Goal: Information Seeking & Learning: Learn about a topic

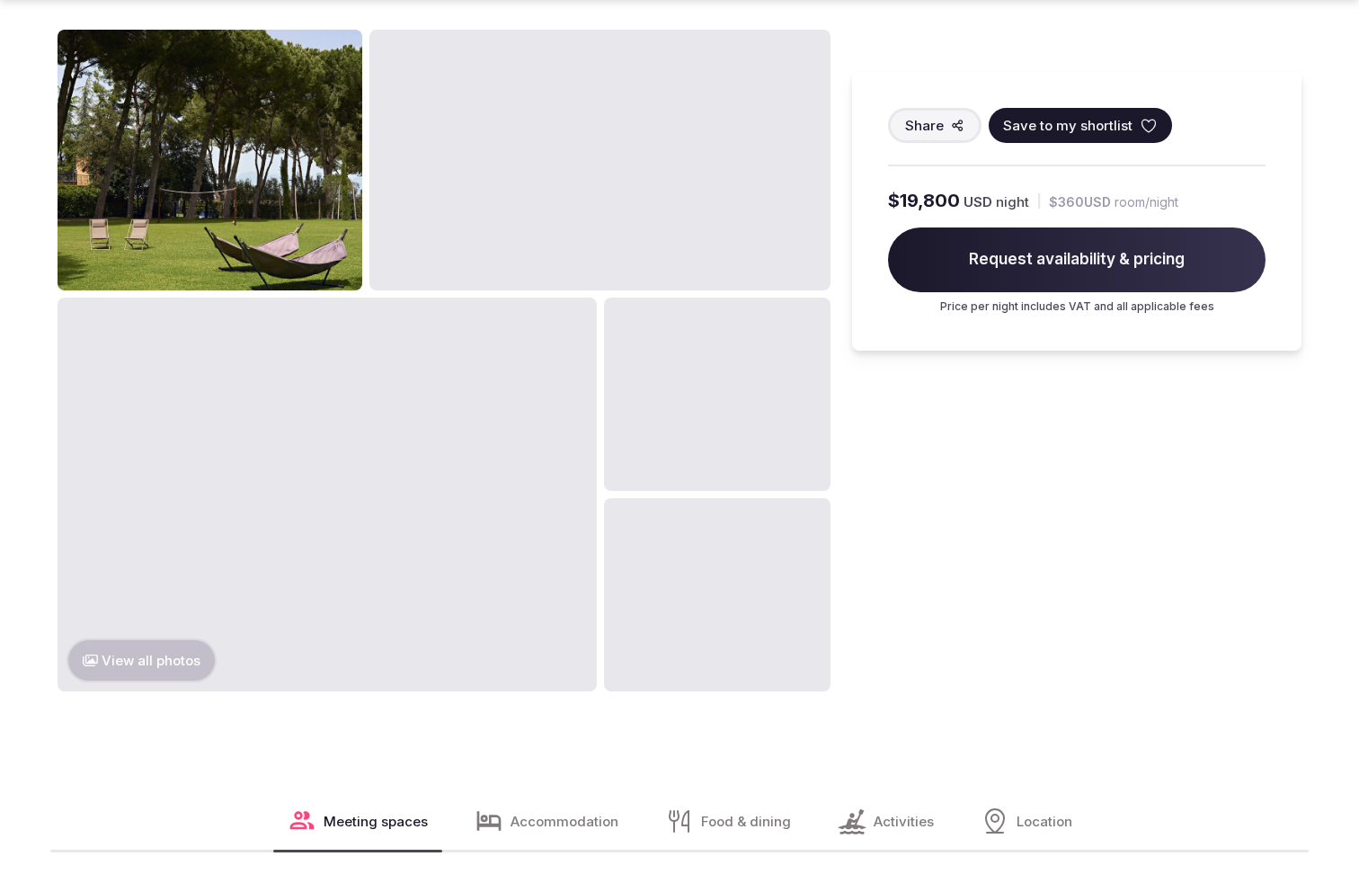
scroll to position [2481, 0]
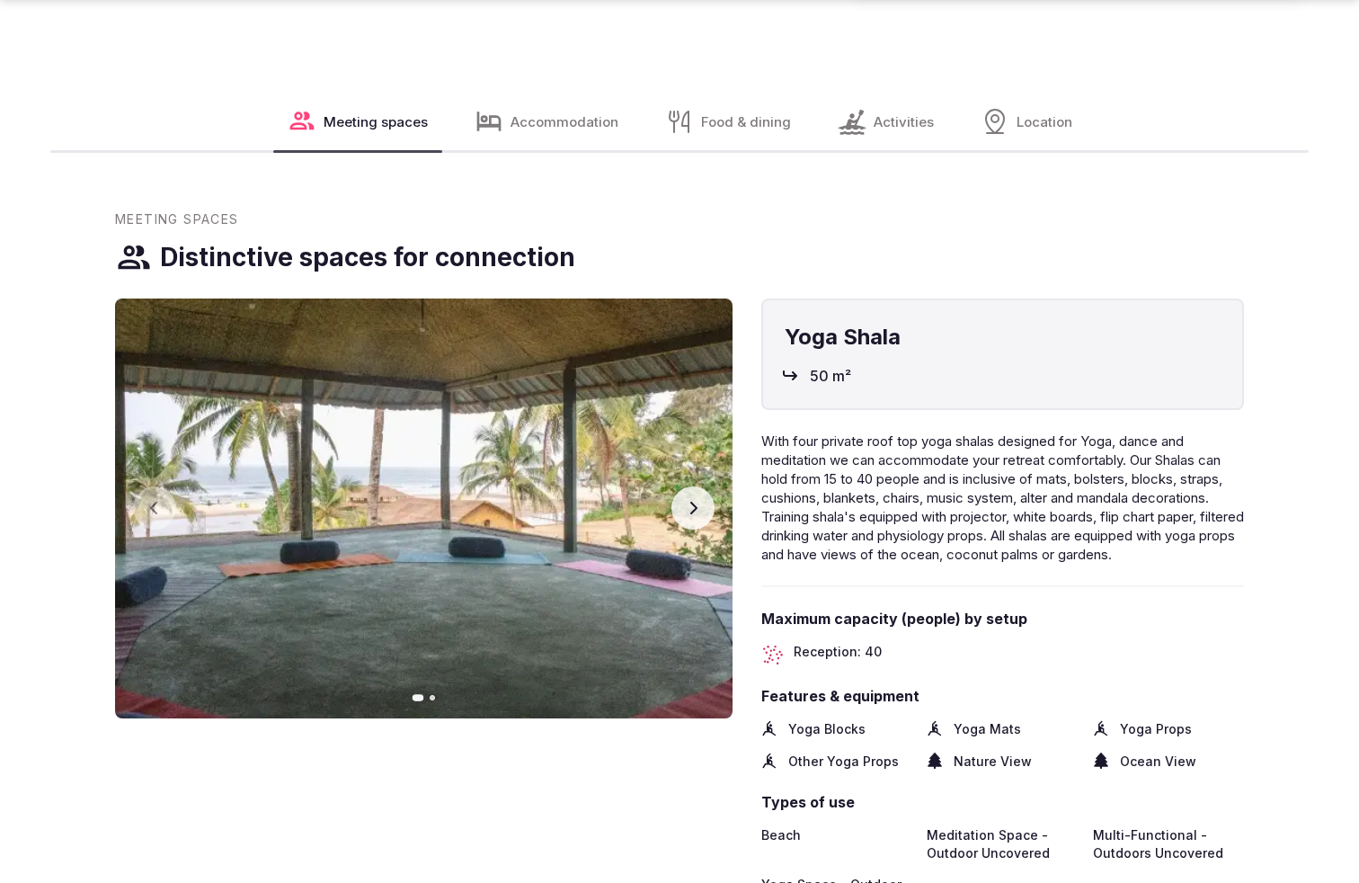
scroll to position [3326, 0]
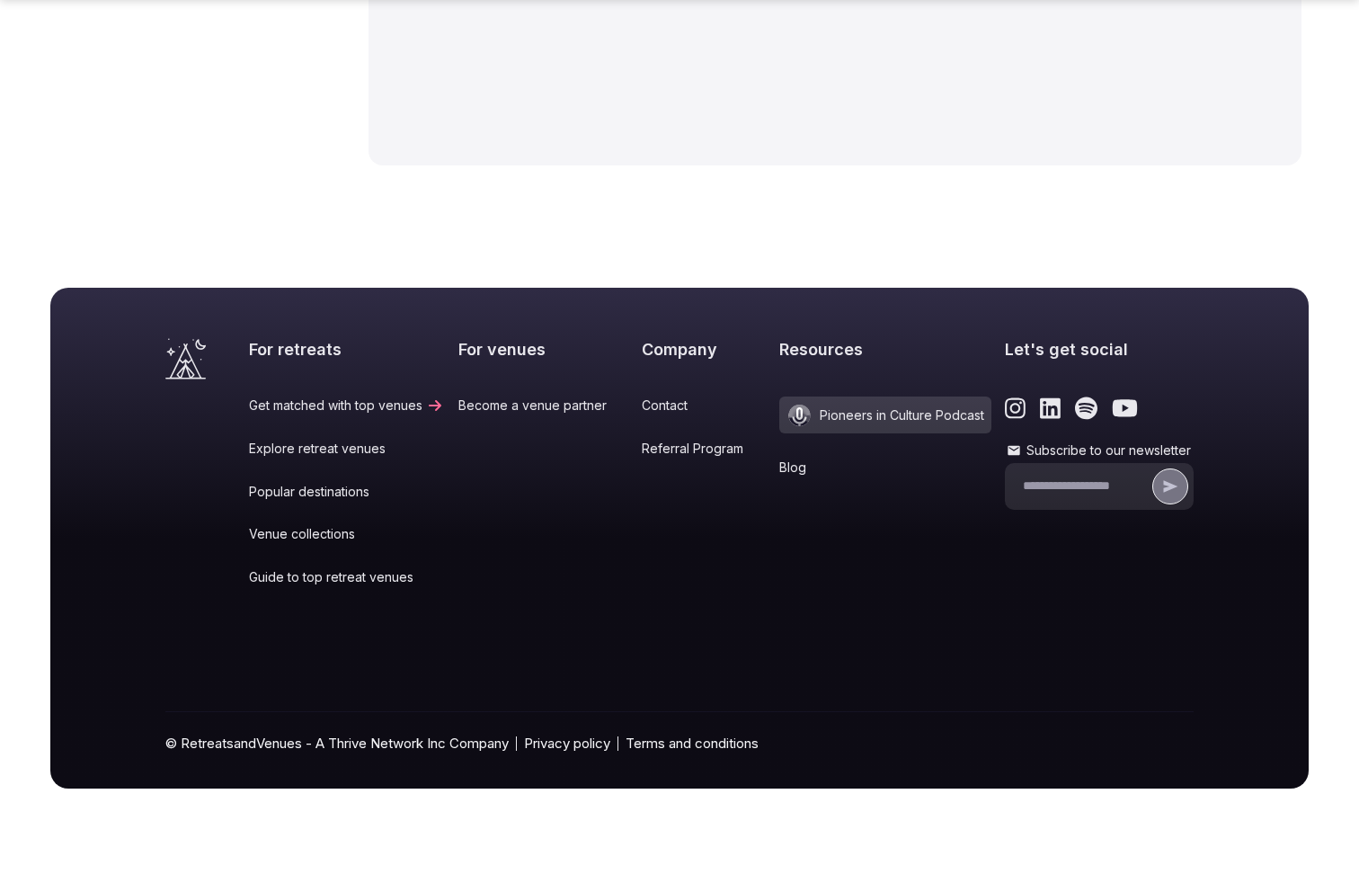
scroll to position [2690, 0]
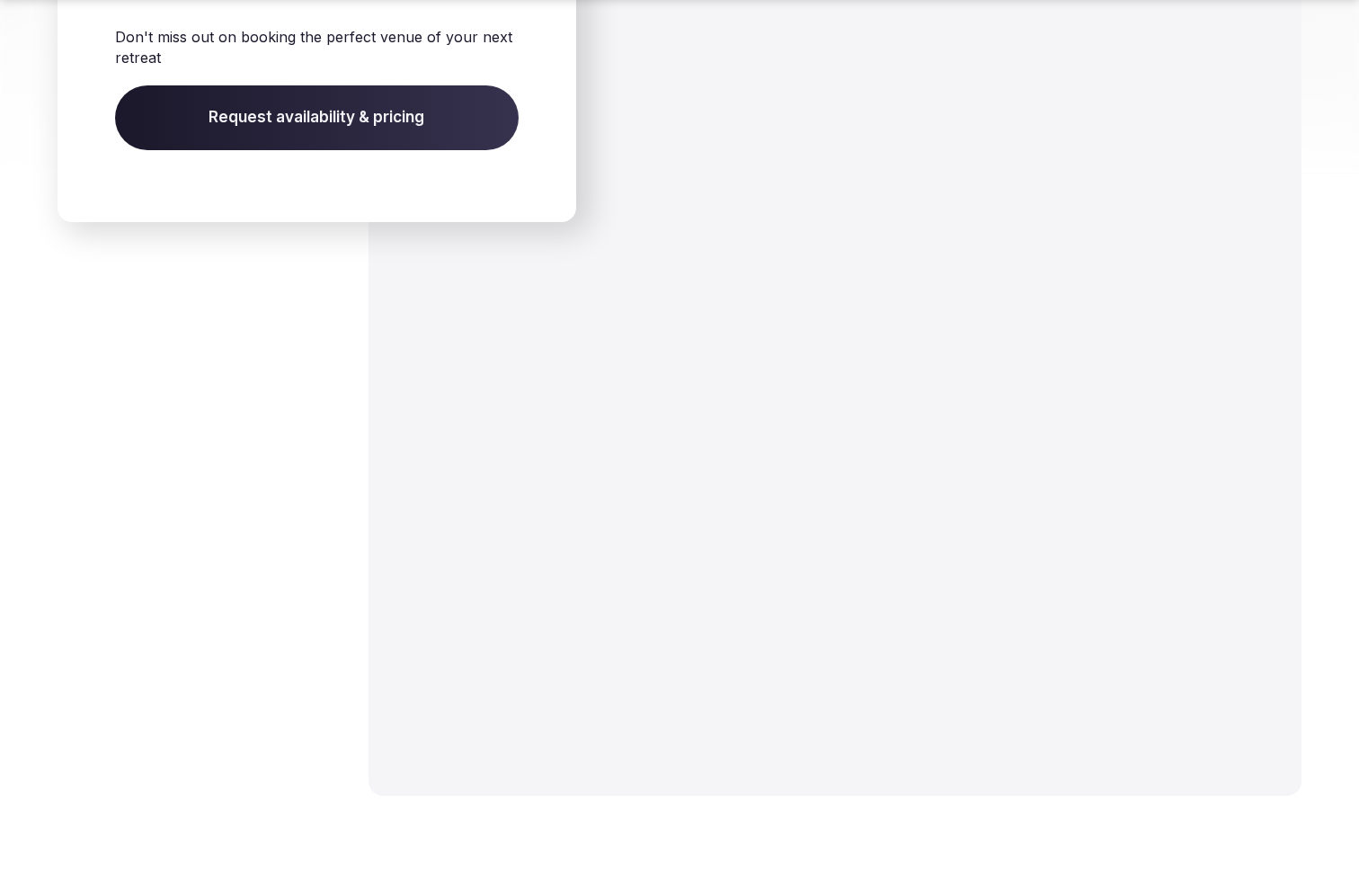
scroll to position [2876, 0]
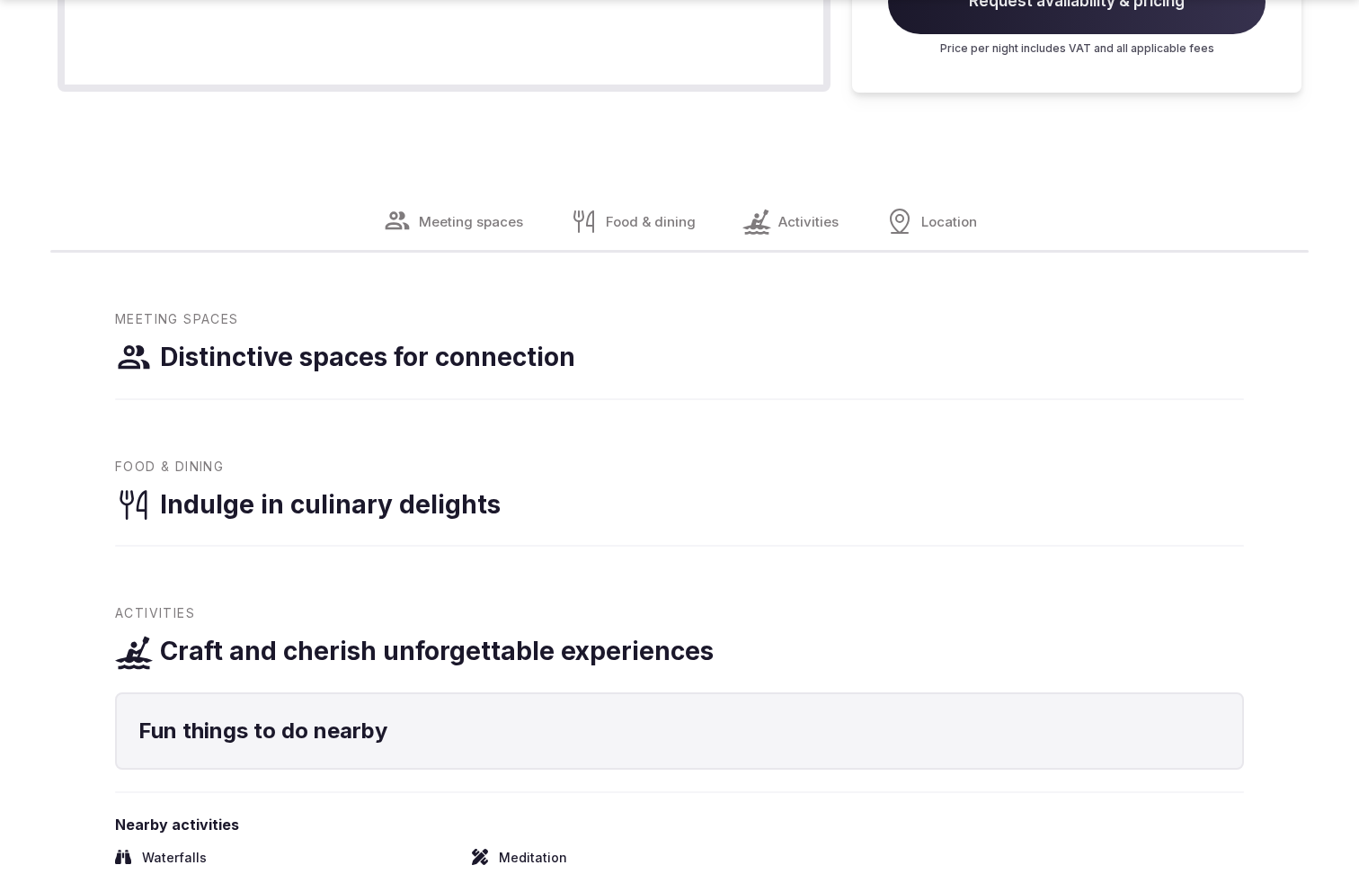
scroll to position [2481, 0]
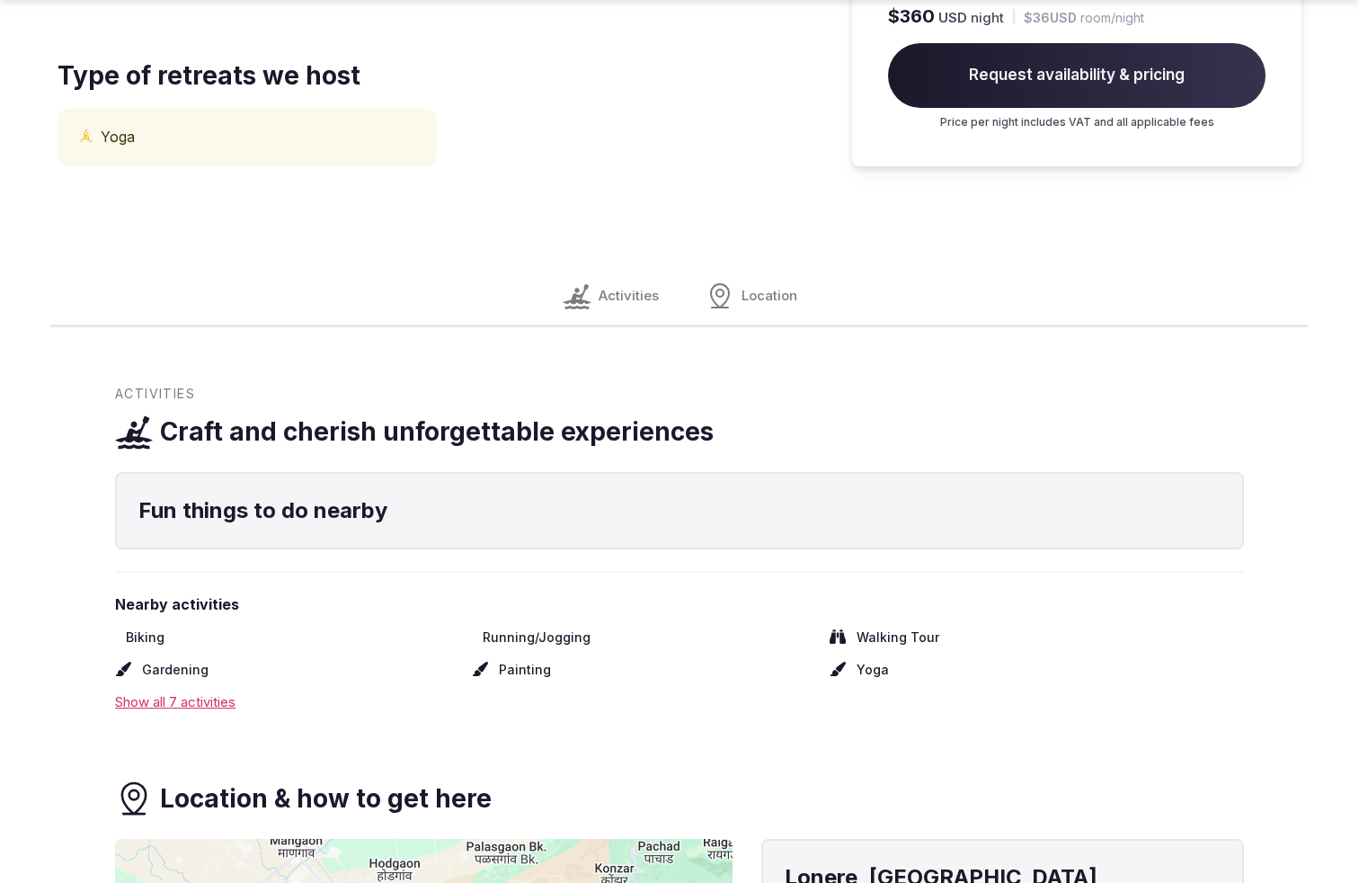
scroll to position [2421, 0]
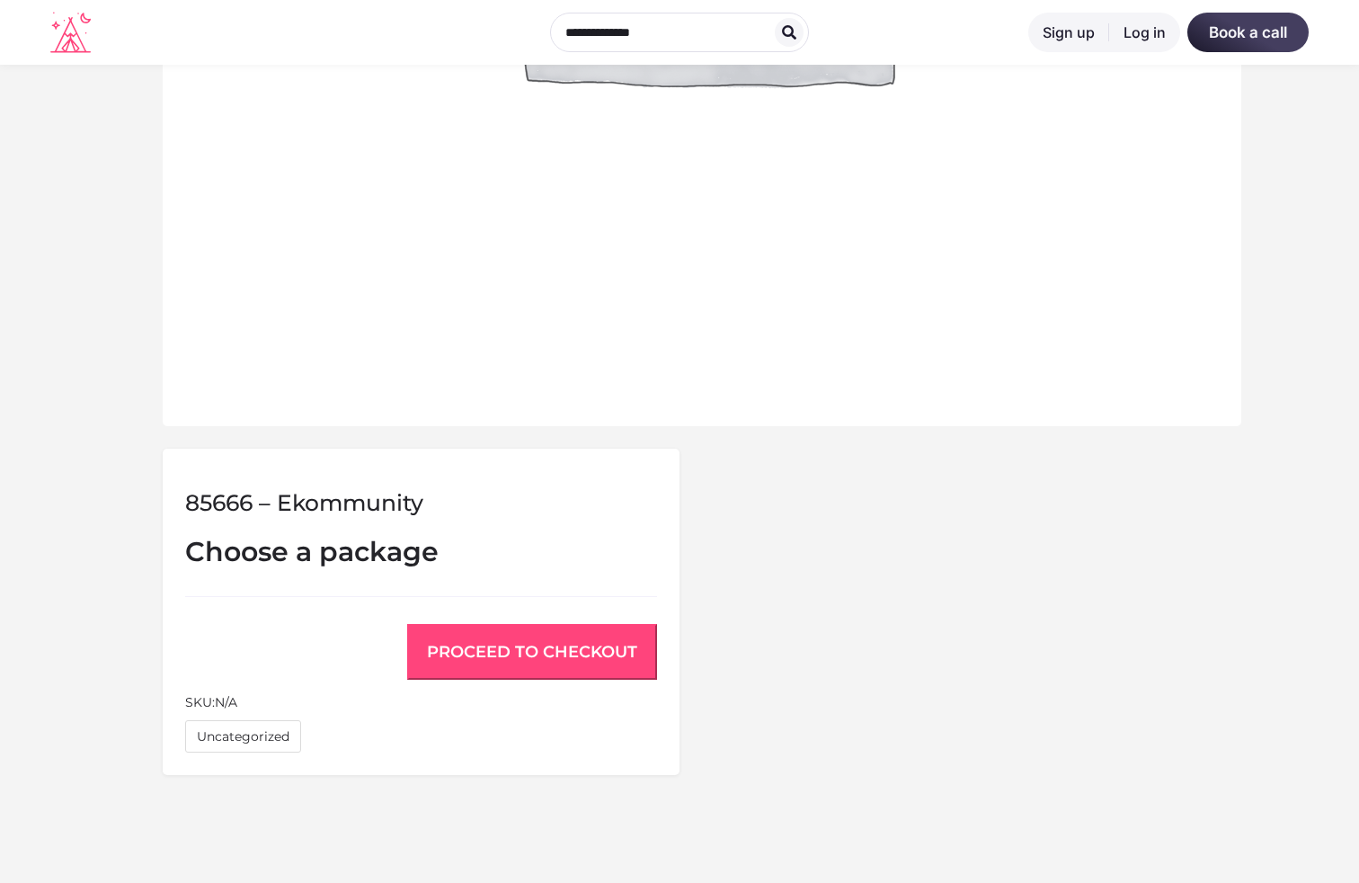
scroll to position [1299, 0]
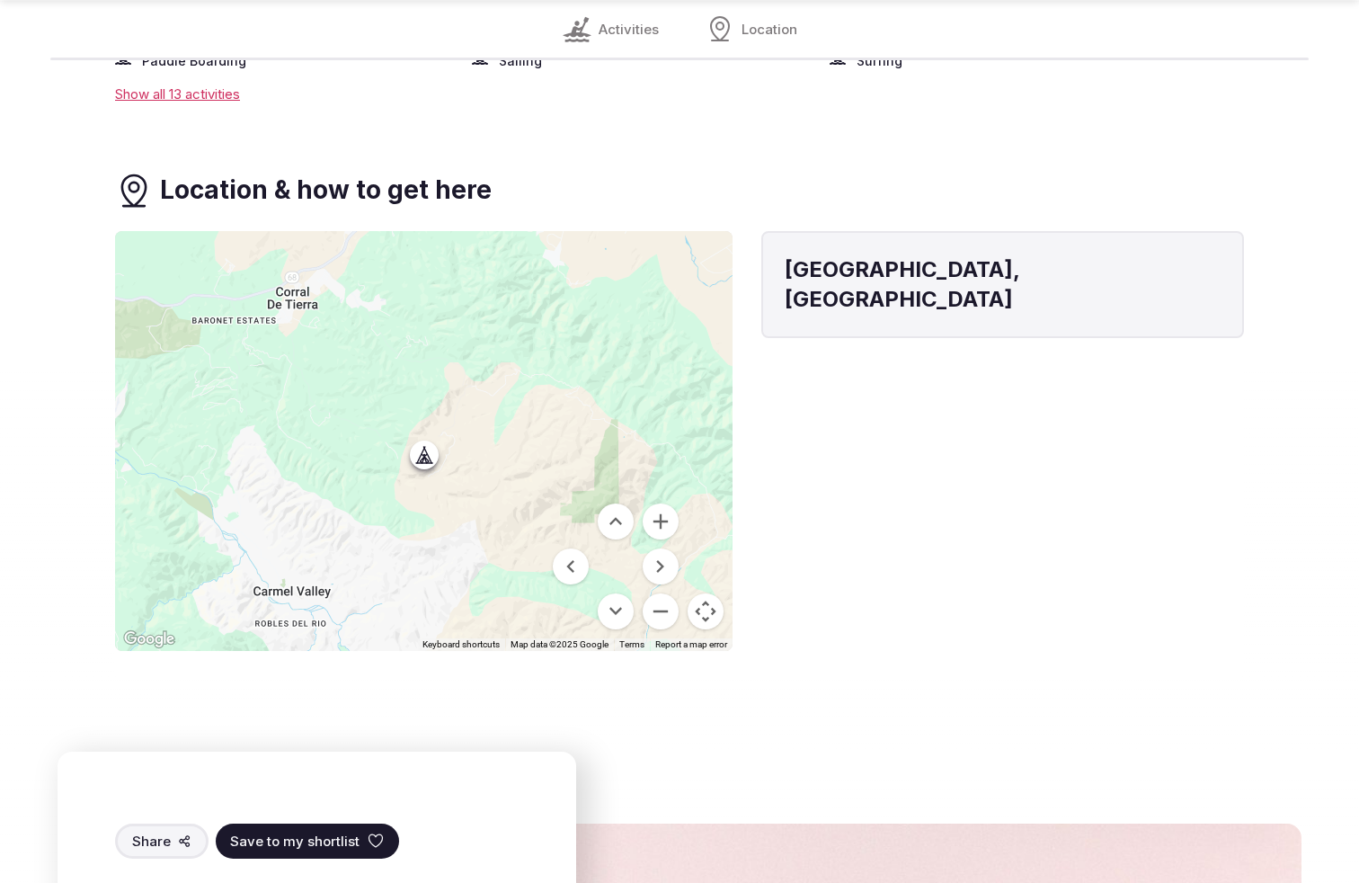
scroll to position [2421, 0]
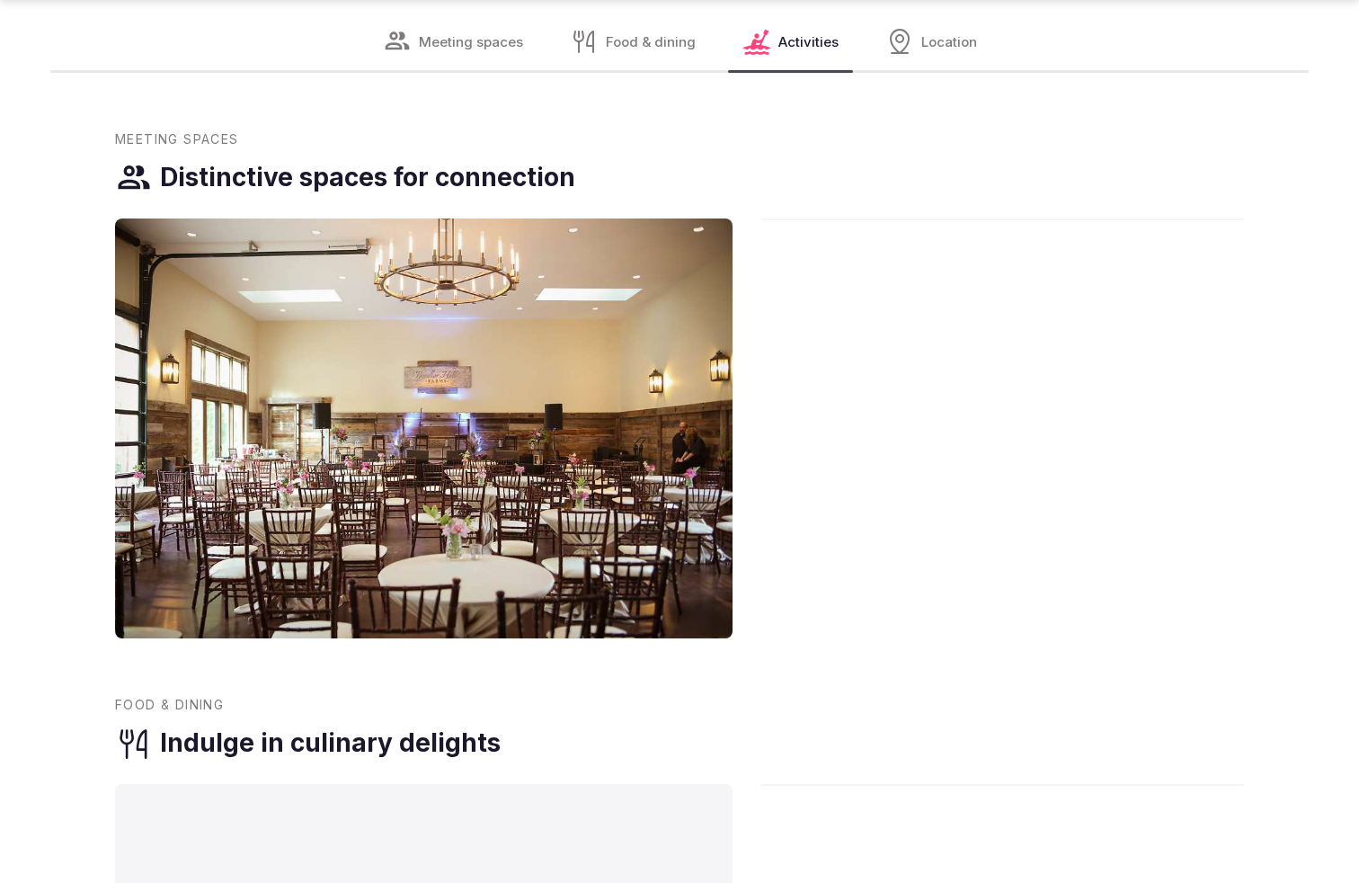
scroll to position [3265, 0]
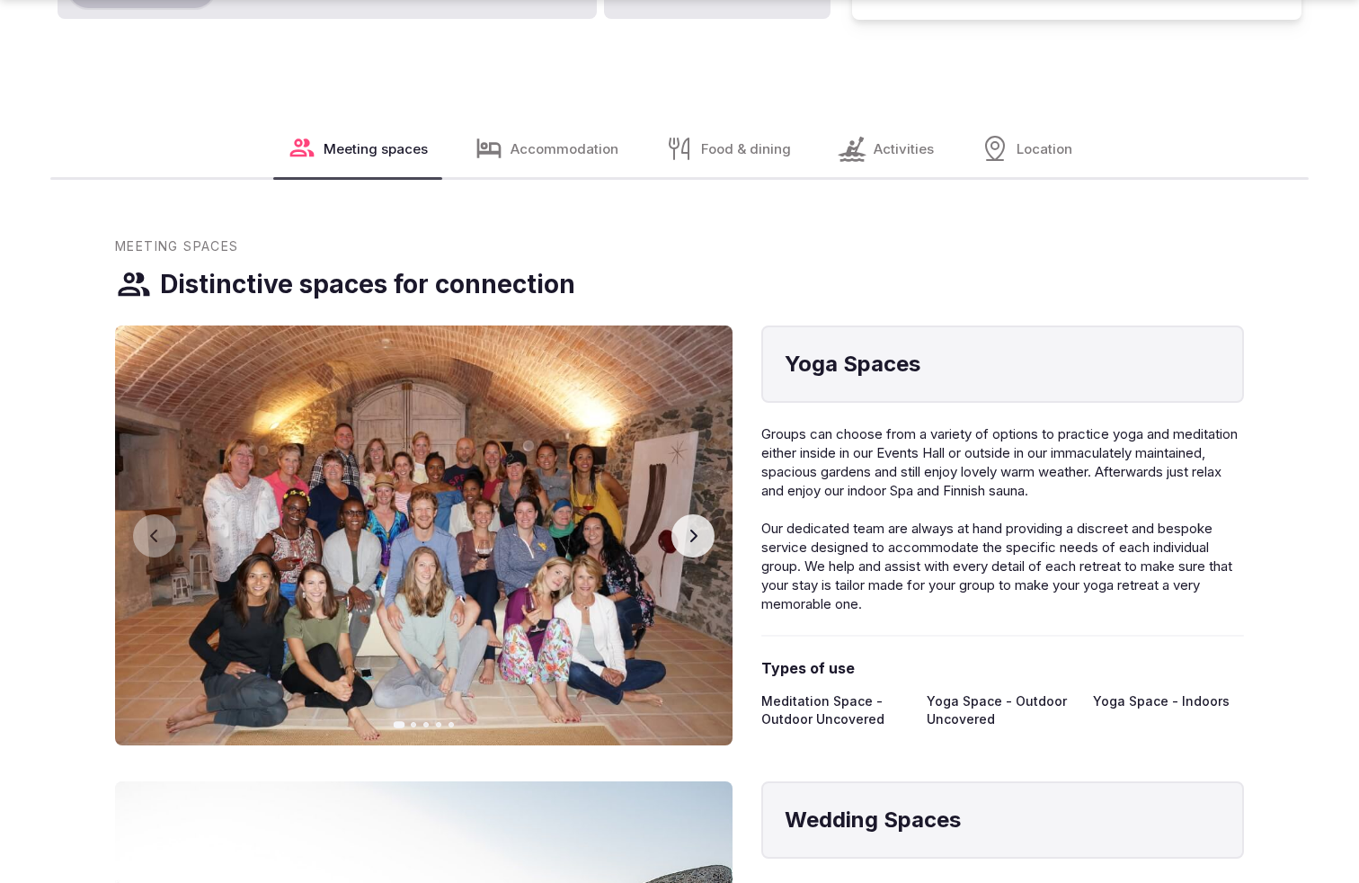
scroll to position [3319, 0]
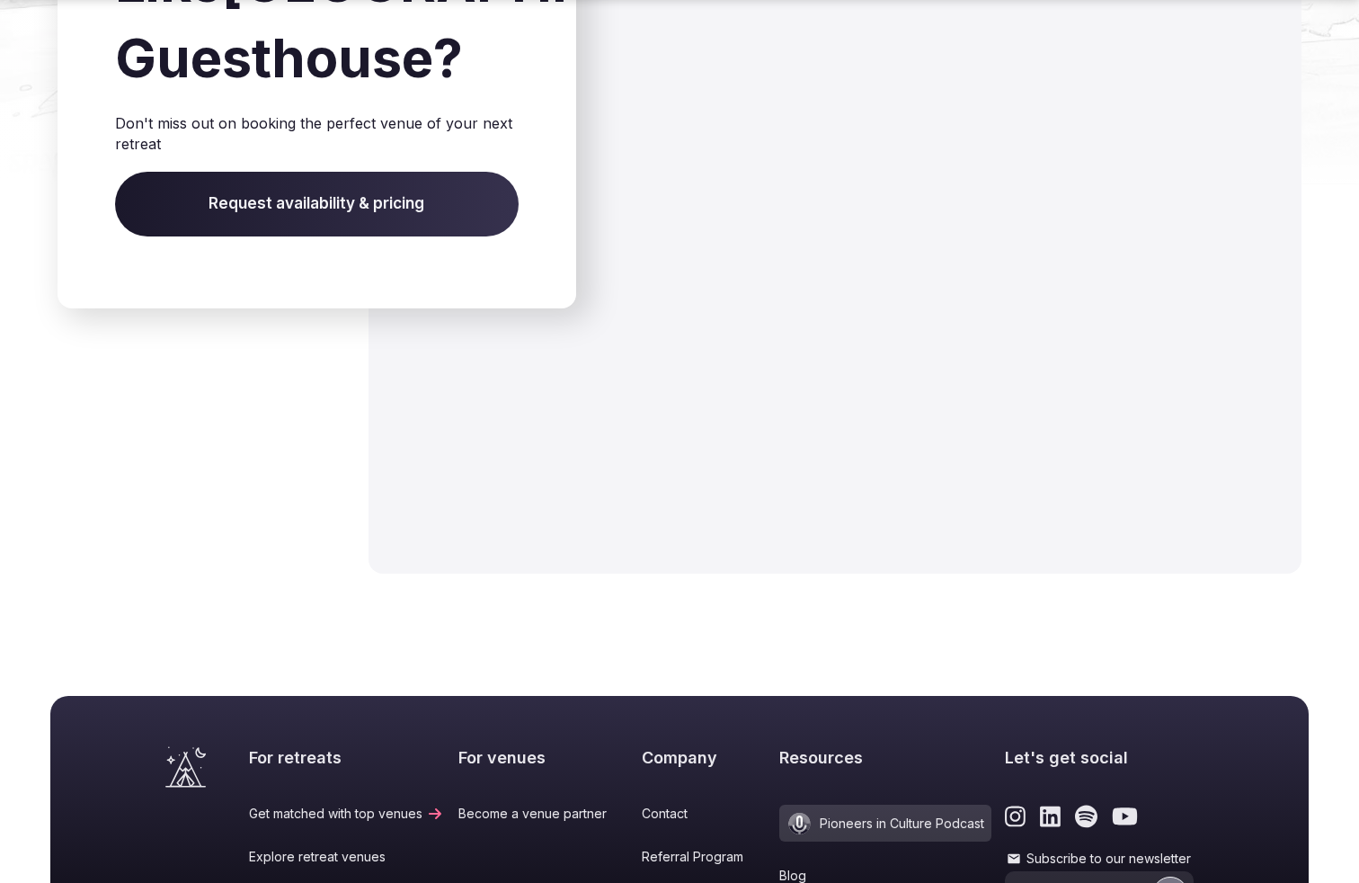
scroll to position [2803, 0]
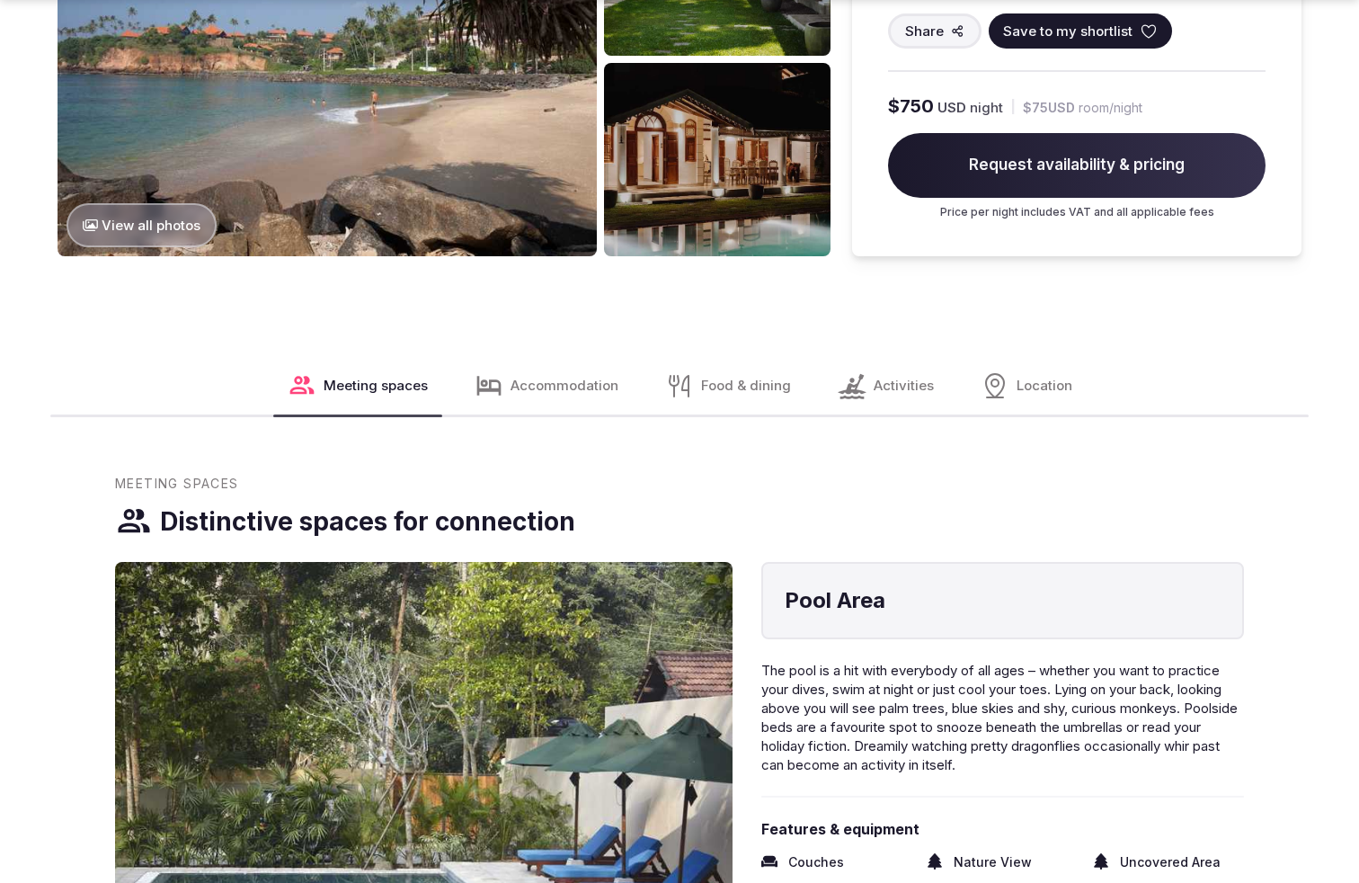
scroll to position [2469, 0]
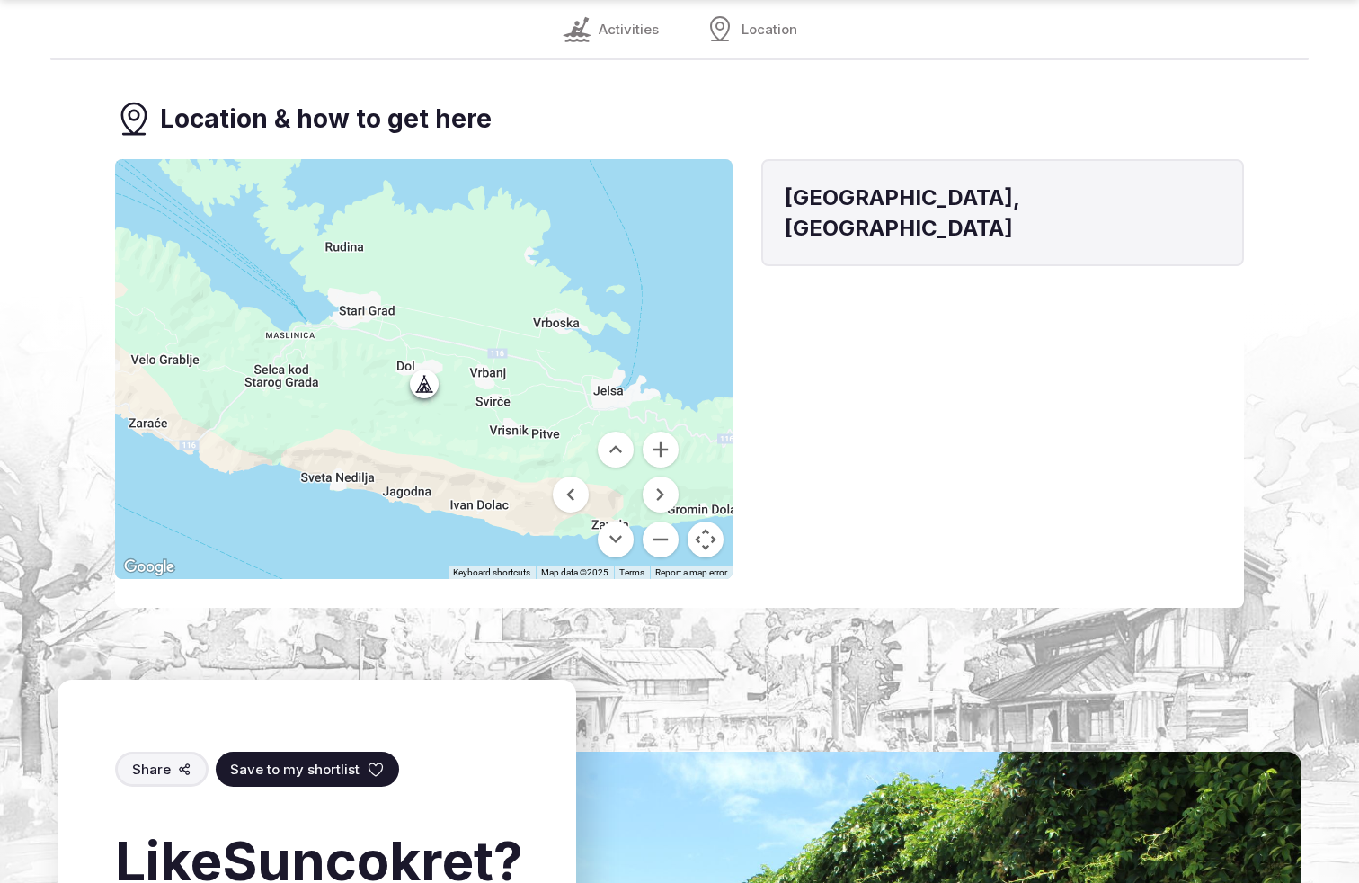
scroll to position [2421, 0]
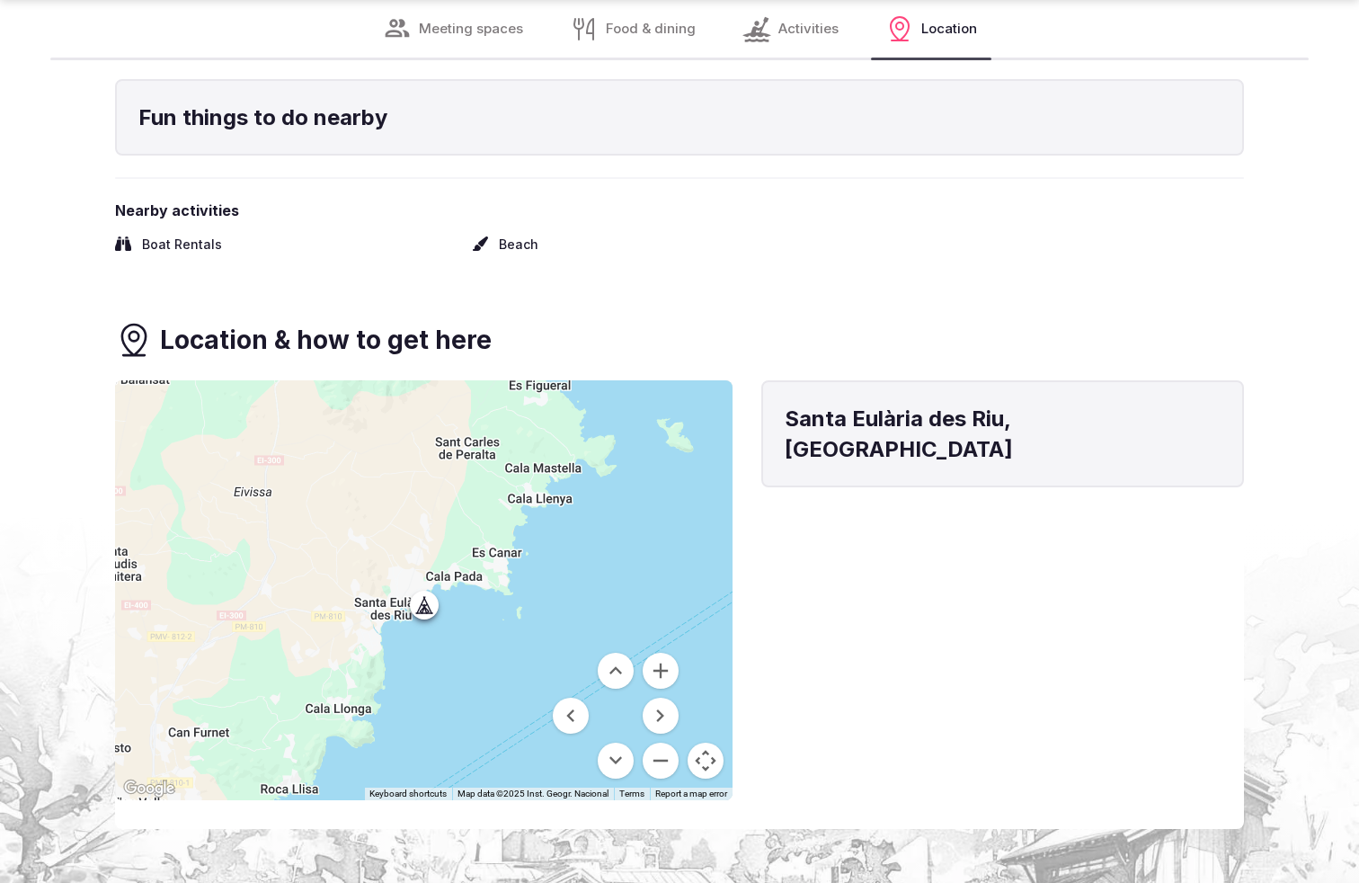
scroll to position [2367, 0]
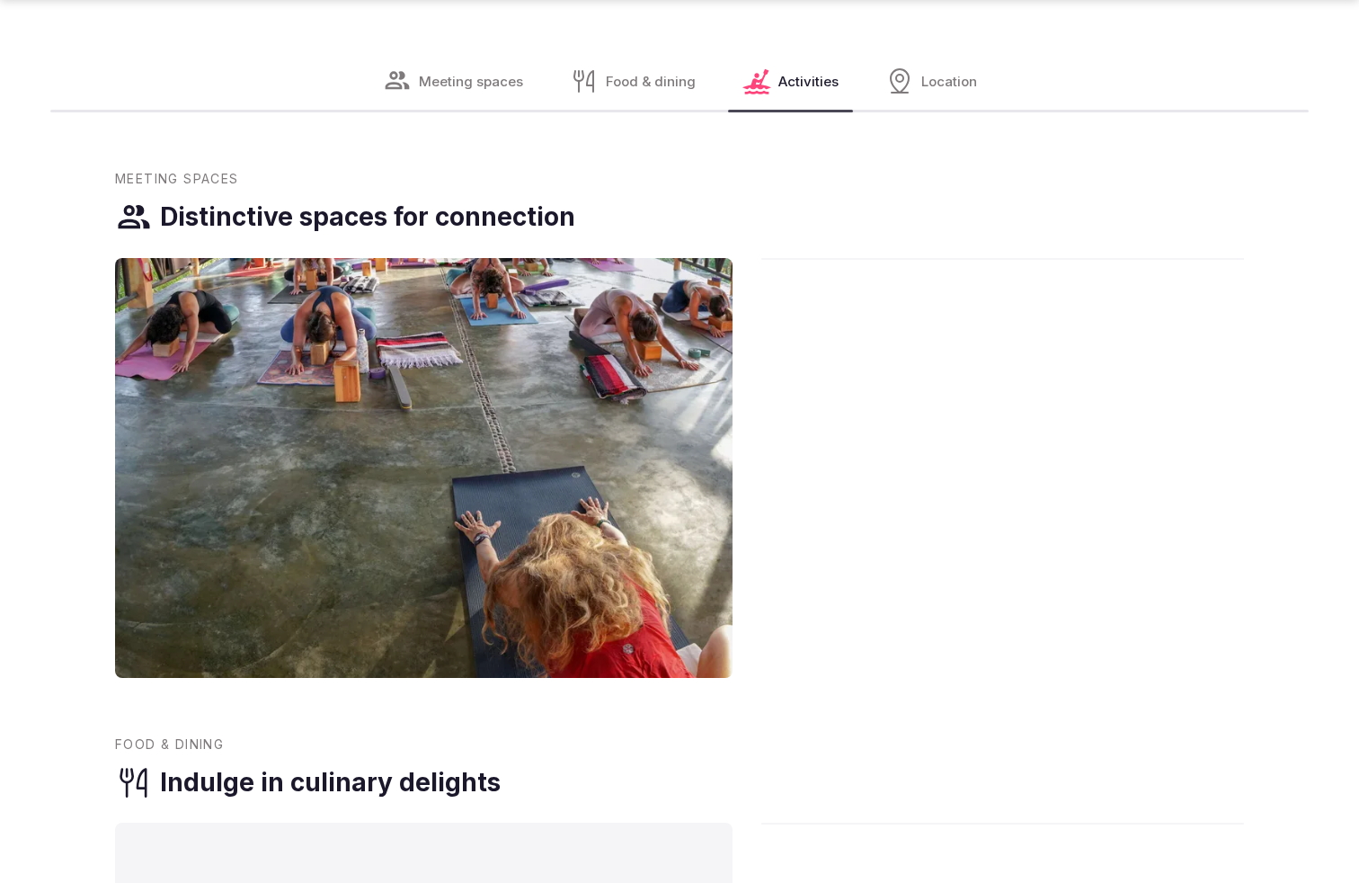
scroll to position [3326, 0]
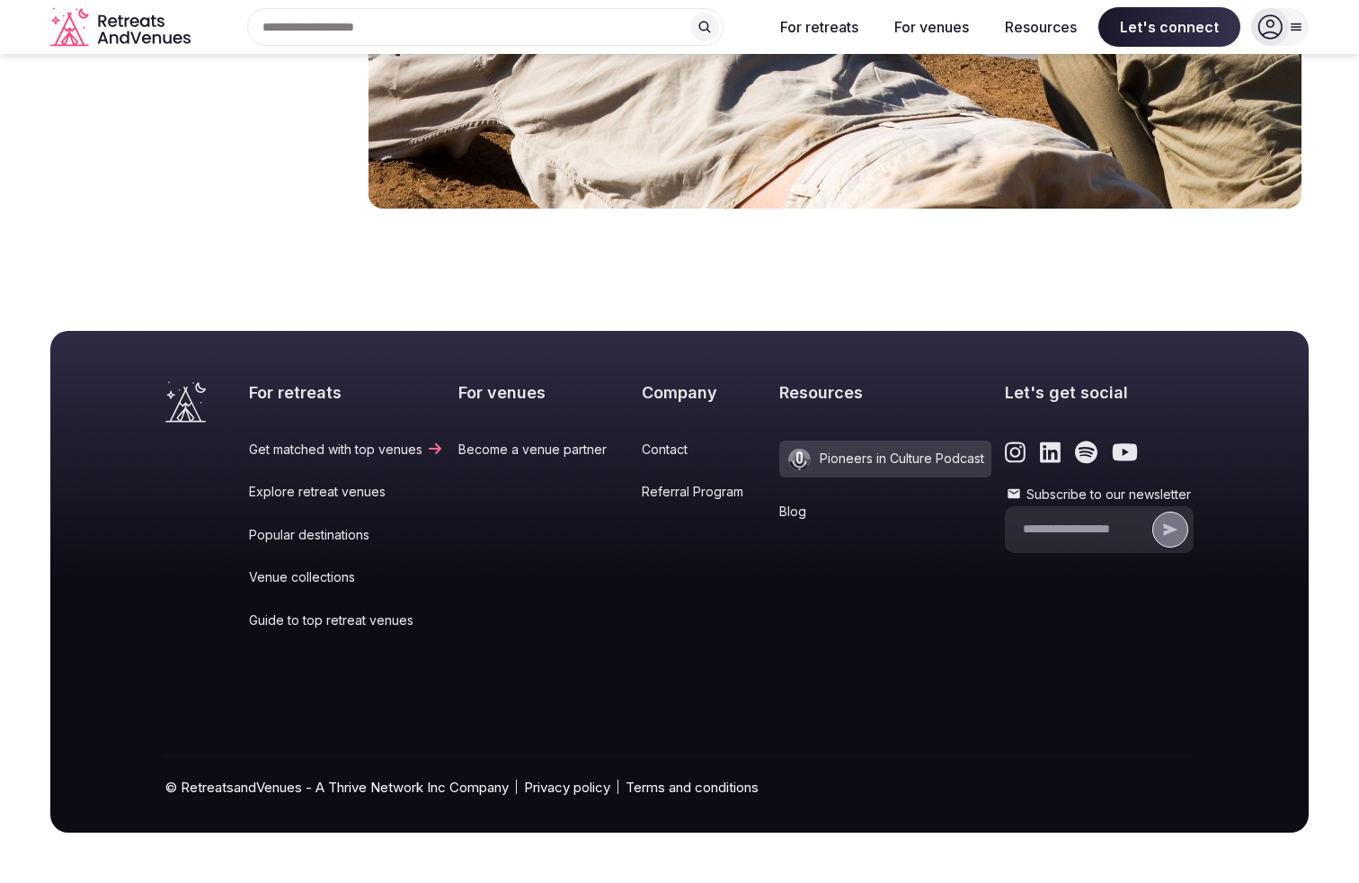
scroll to position [2739, 0]
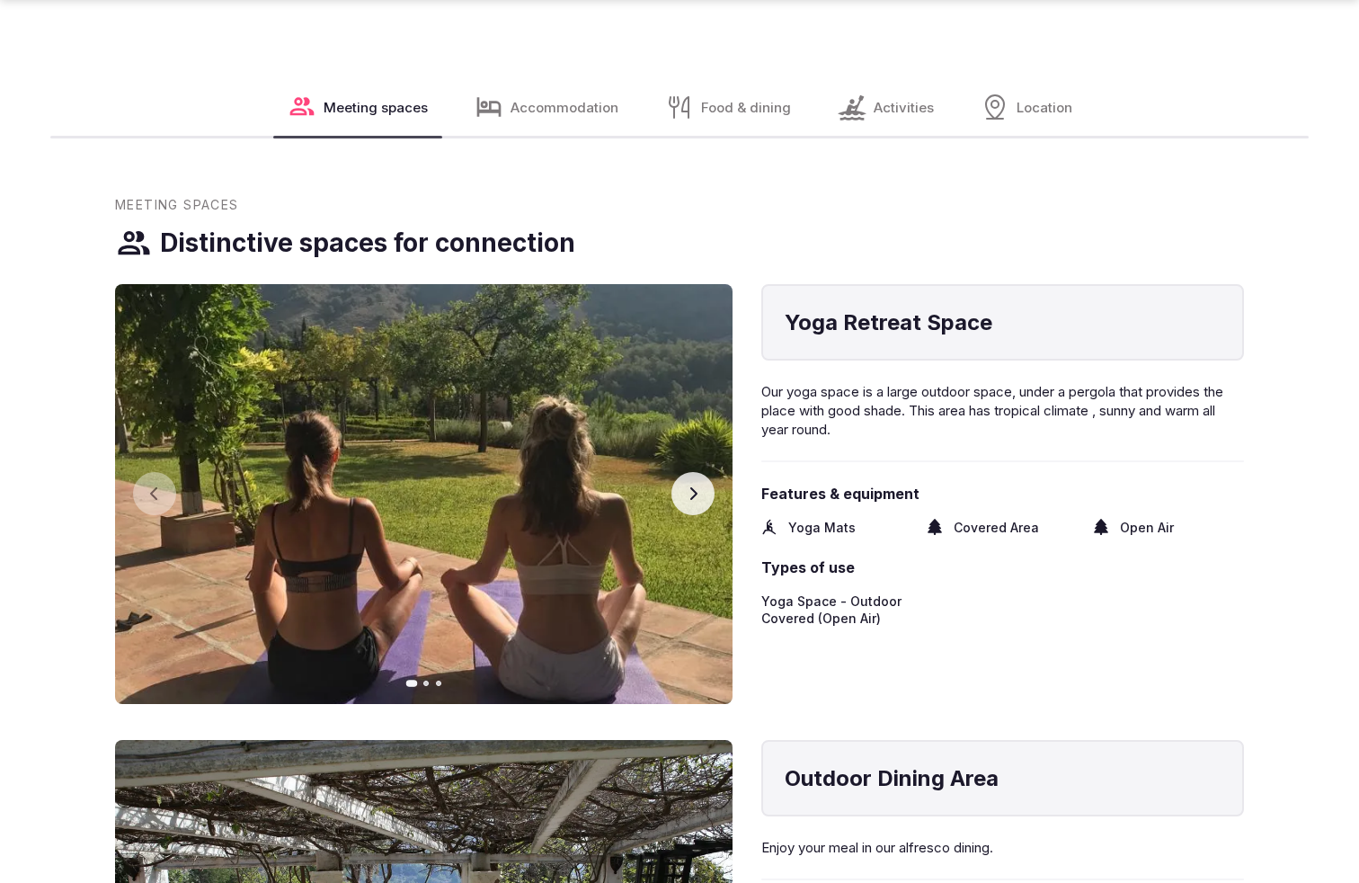
scroll to position [3326, 0]
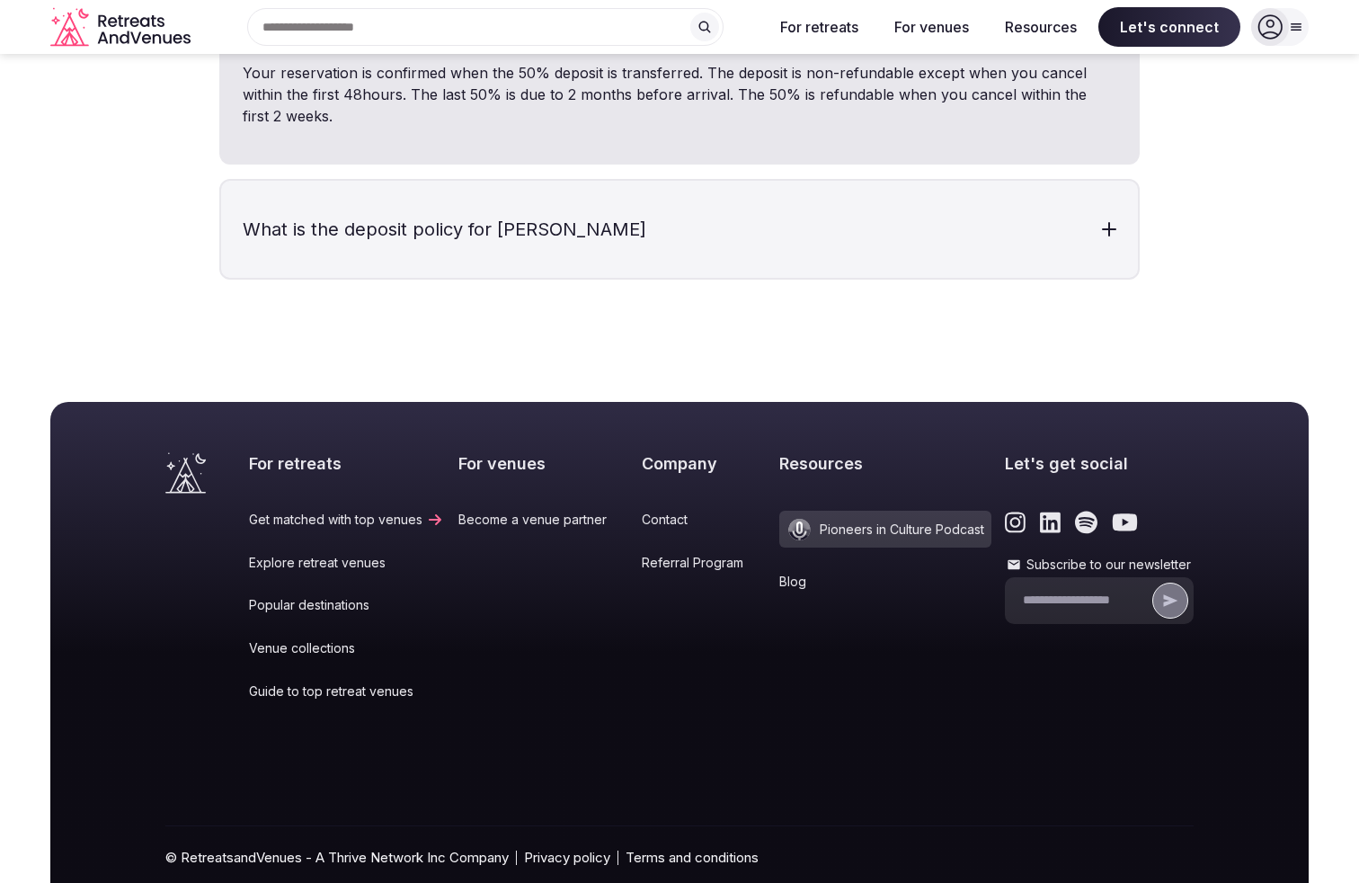
scroll to position [3082, 0]
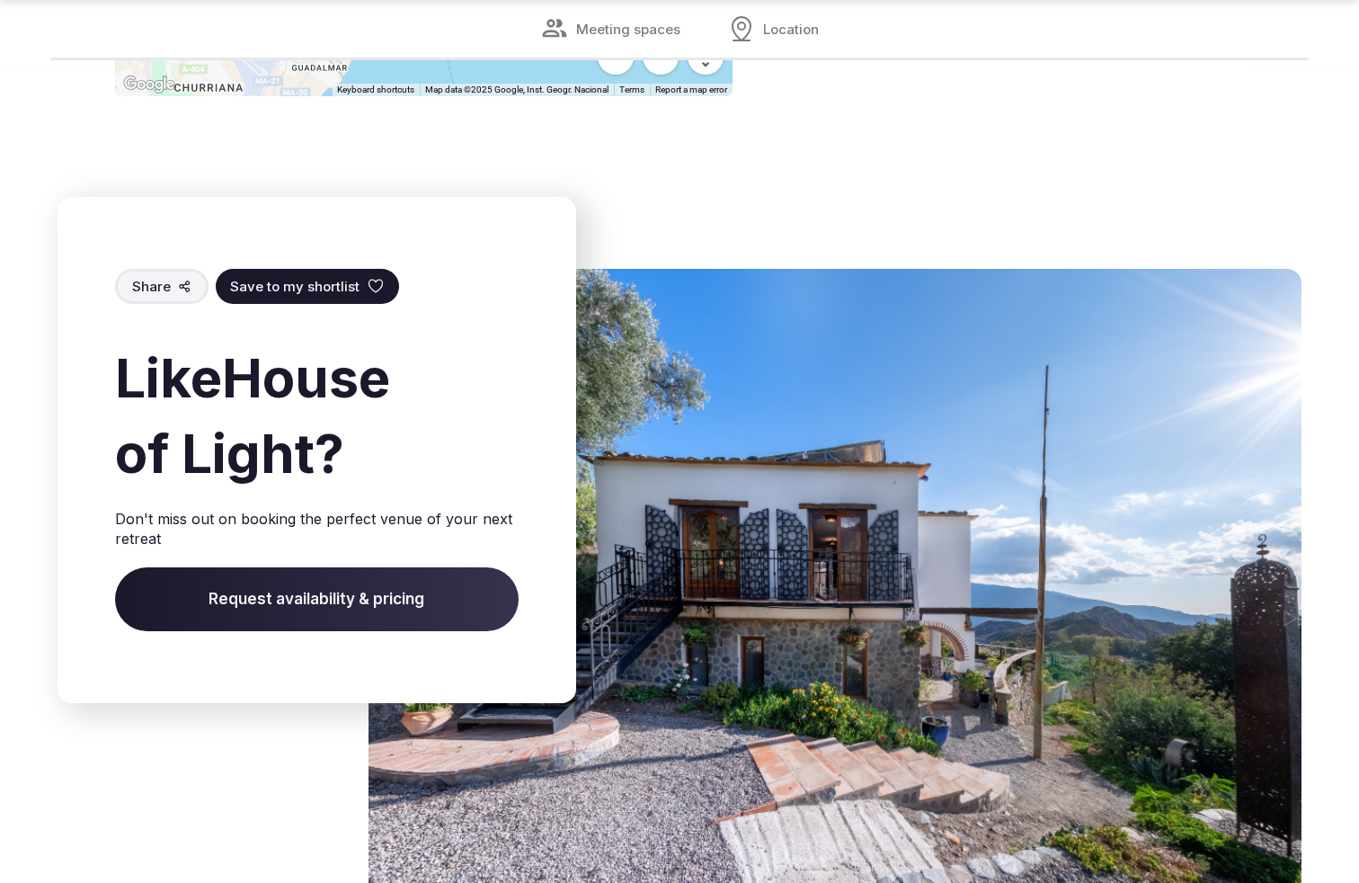
scroll to position [2391, 0]
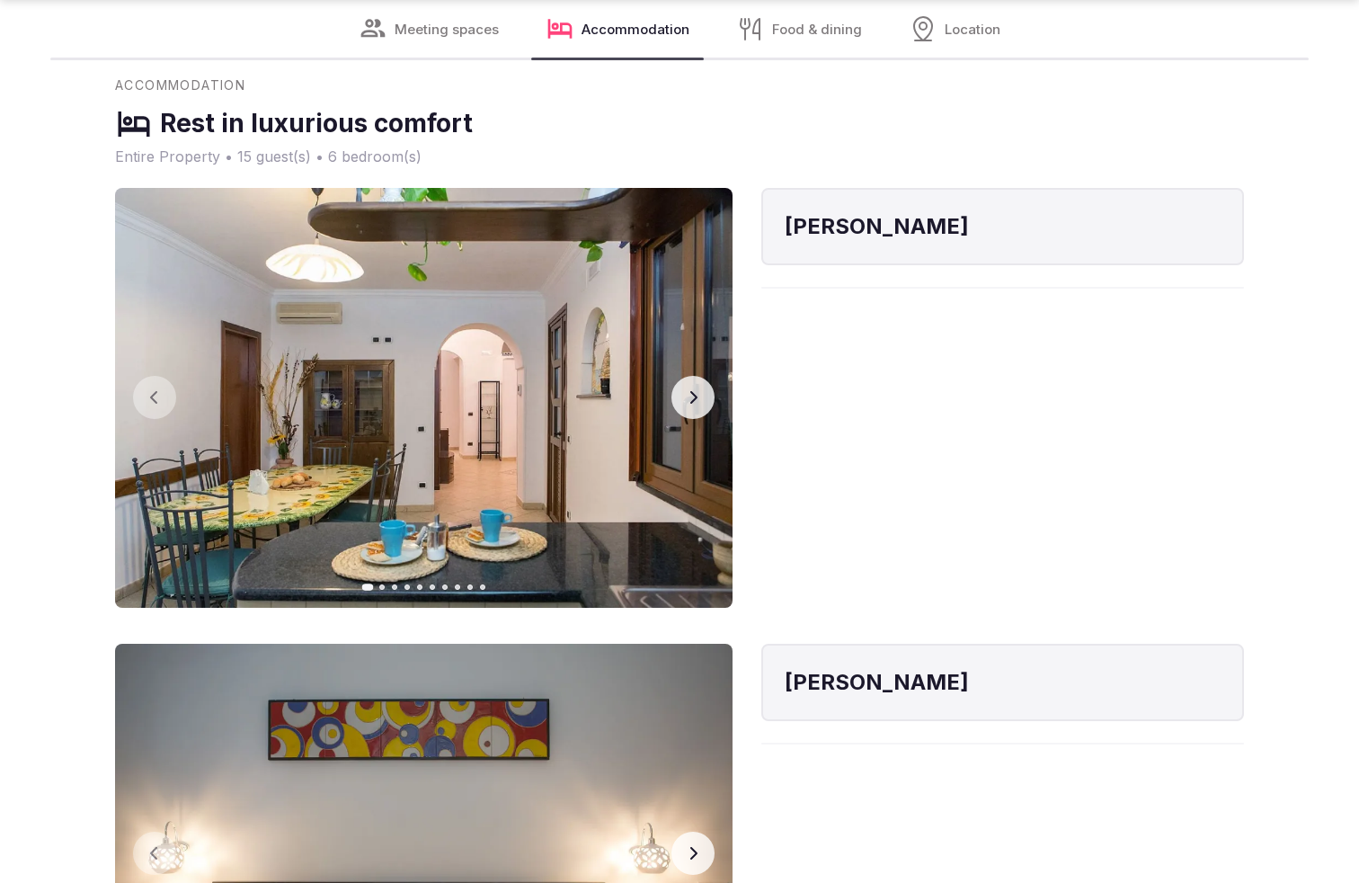
scroll to position [3266, 0]
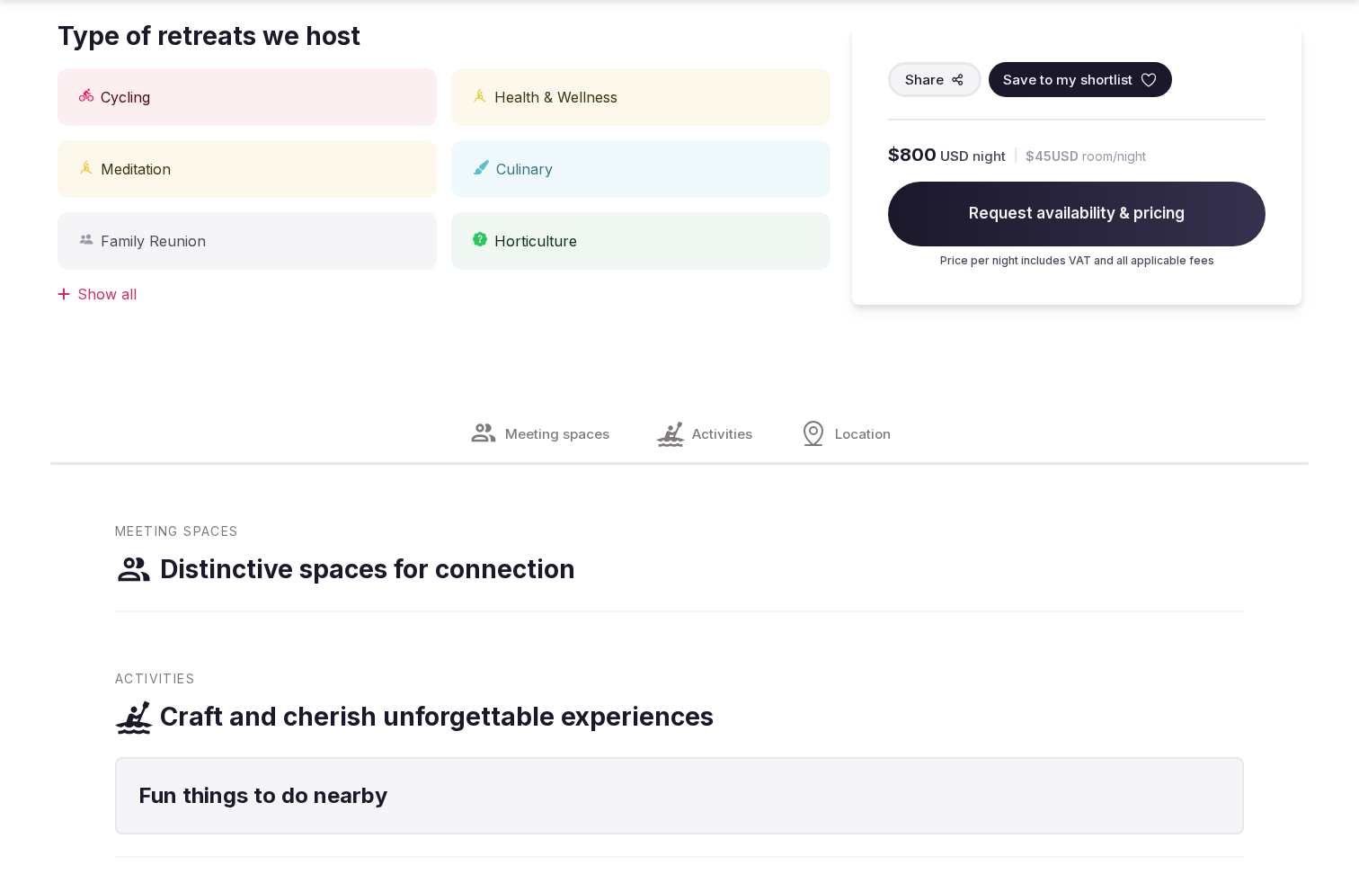
scroll to position [1636, 0]
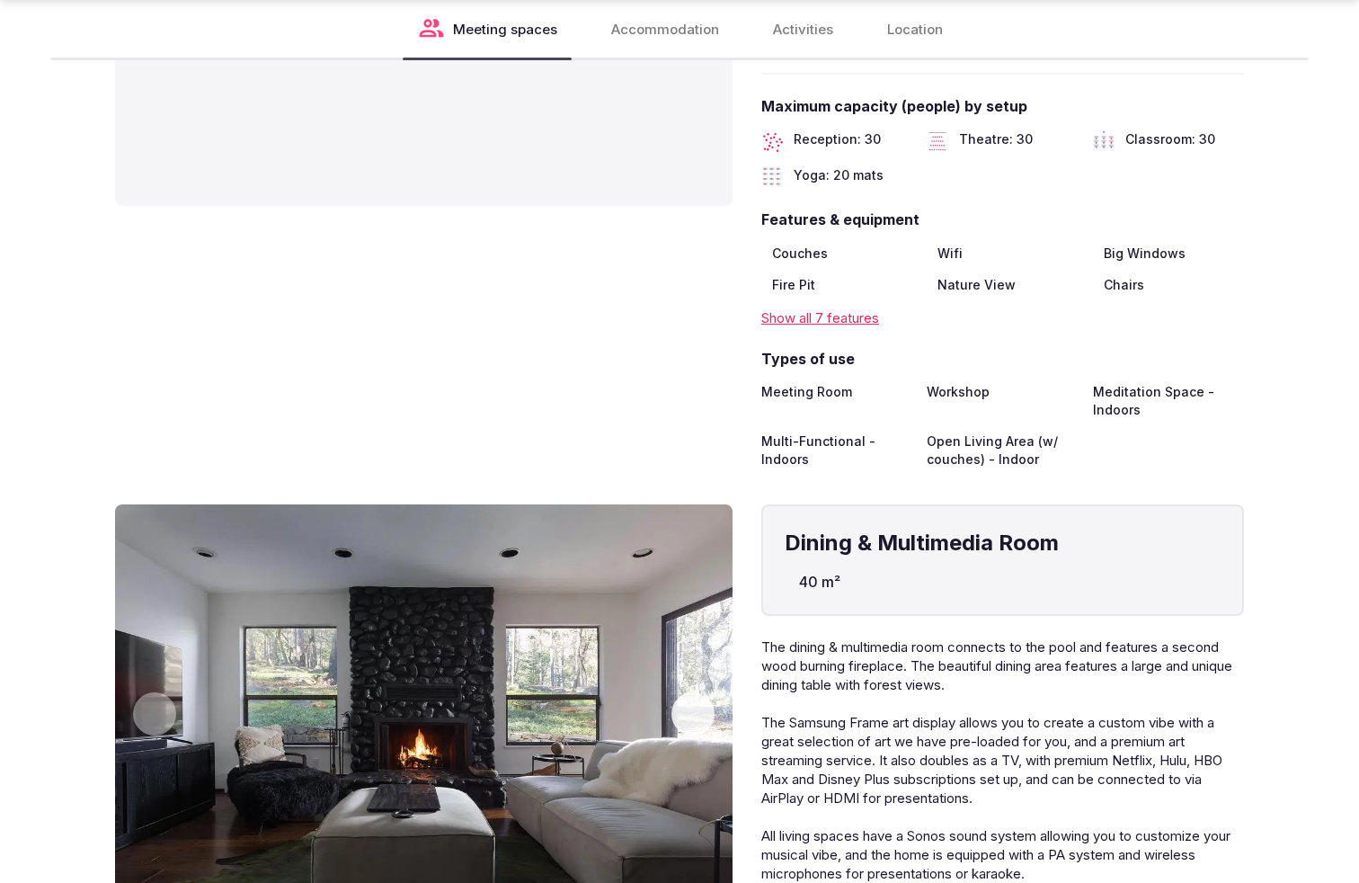
scroll to position [3266, 0]
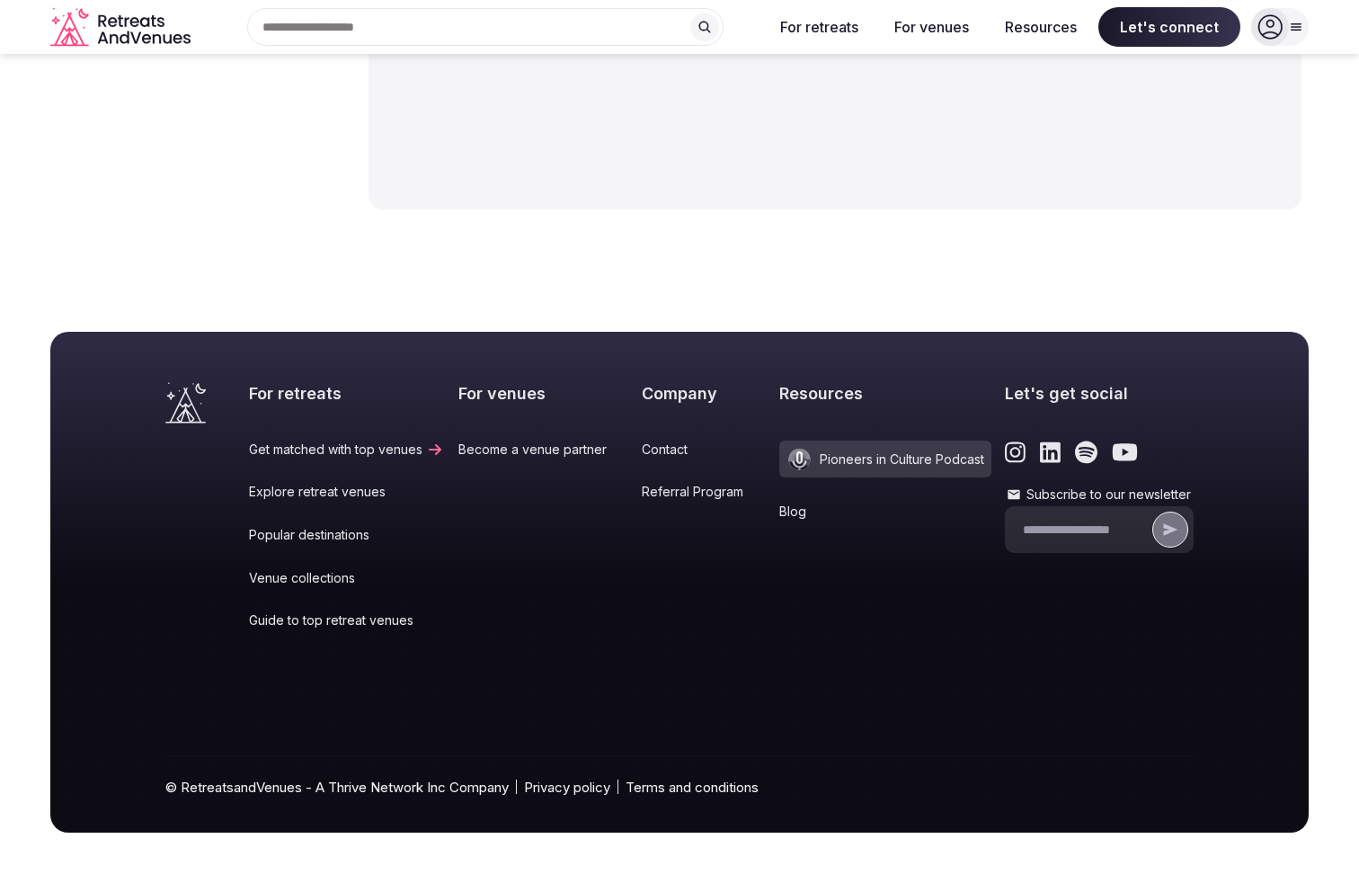
scroll to position [2809, 0]
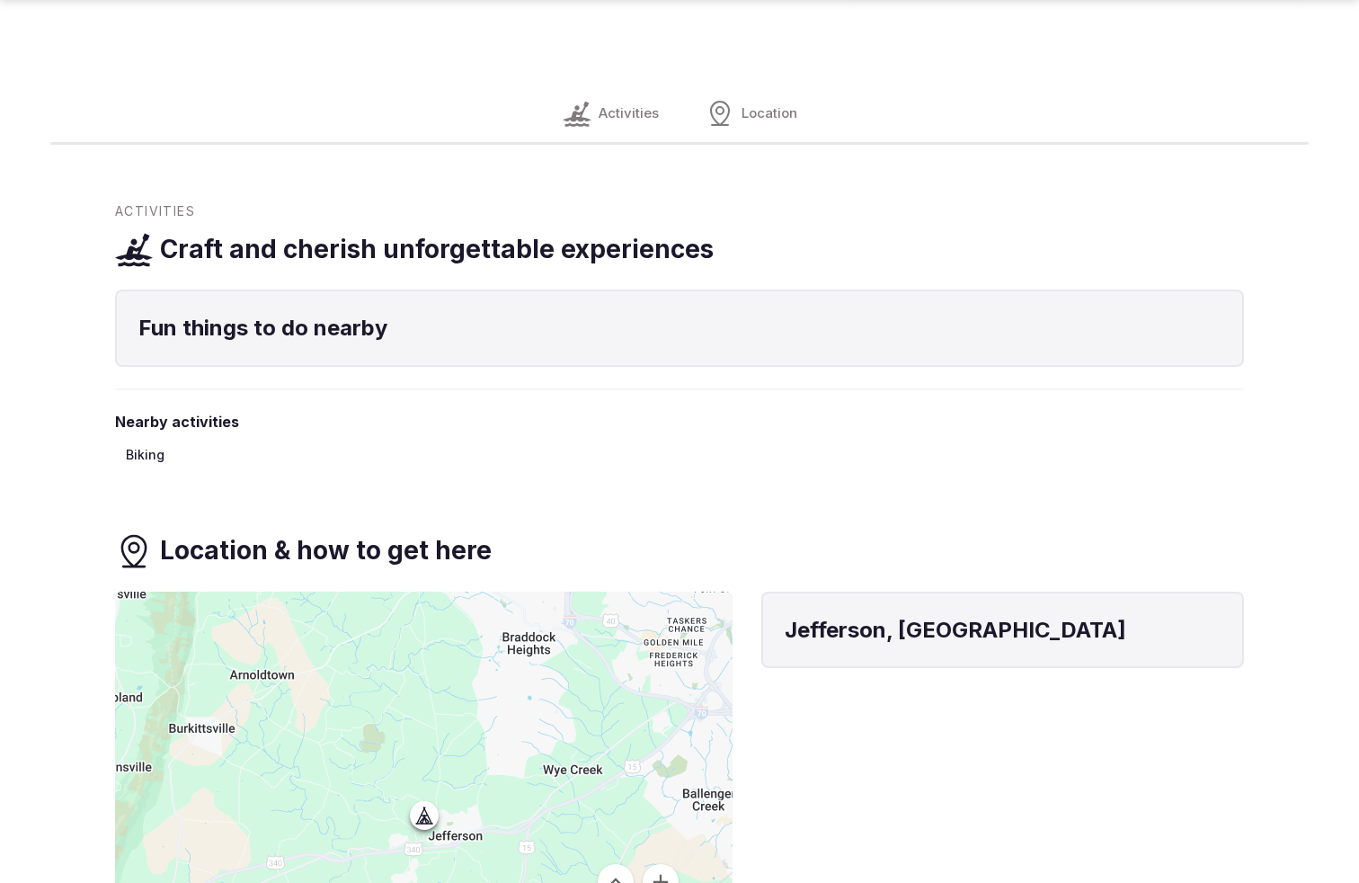
scroll to position [1547, 0]
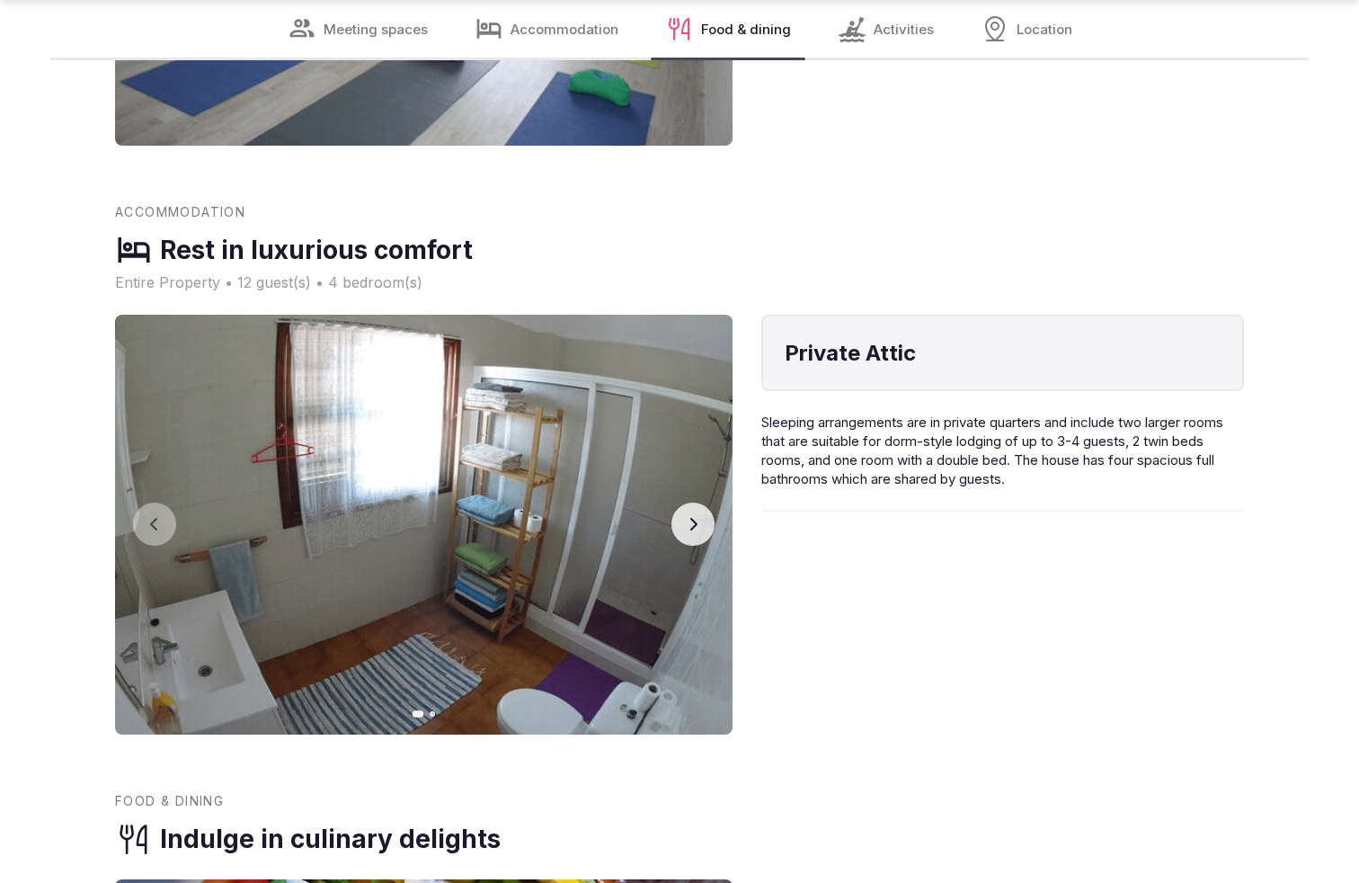
scroll to position [3266, 0]
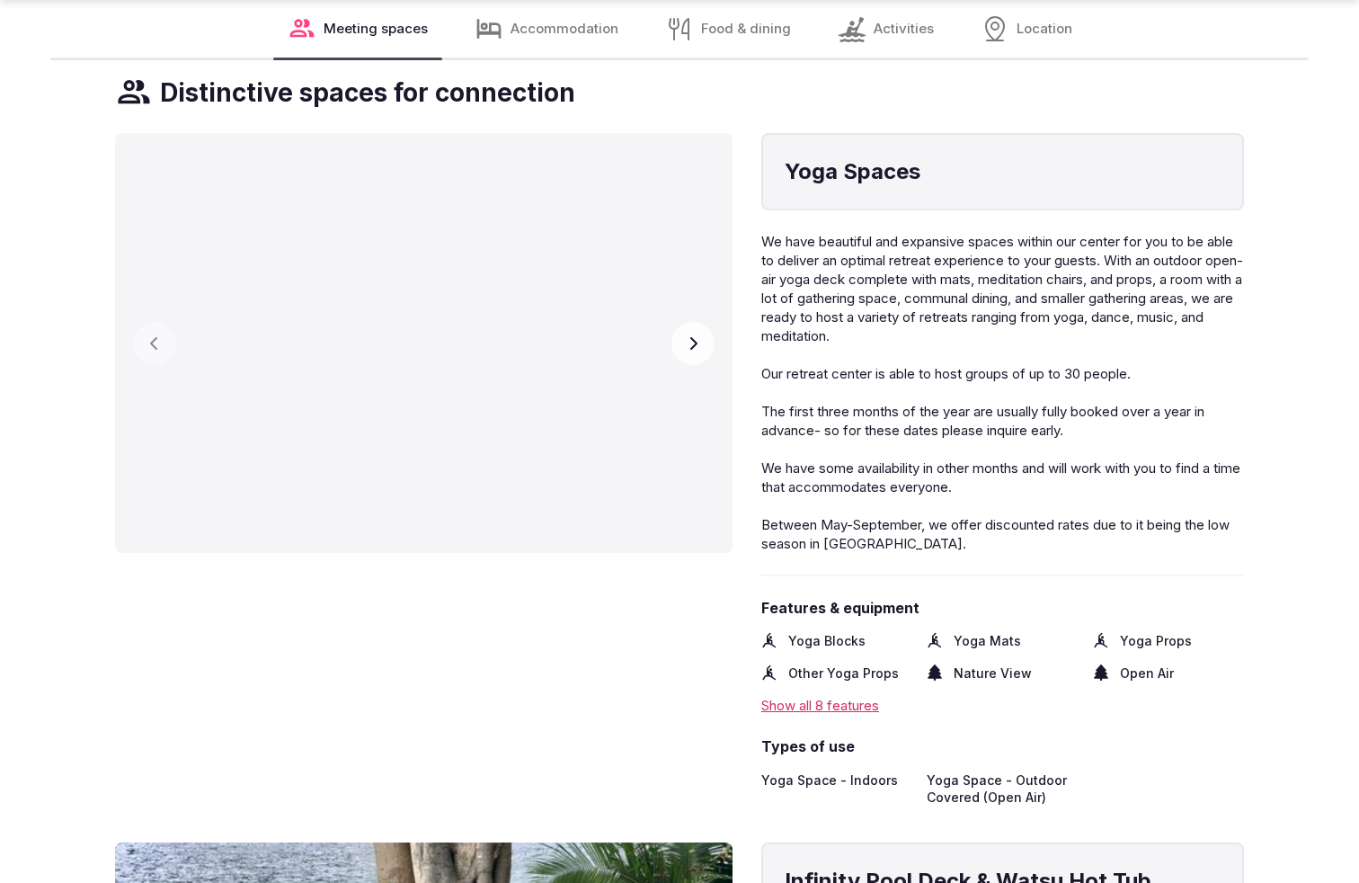
scroll to position [3265, 0]
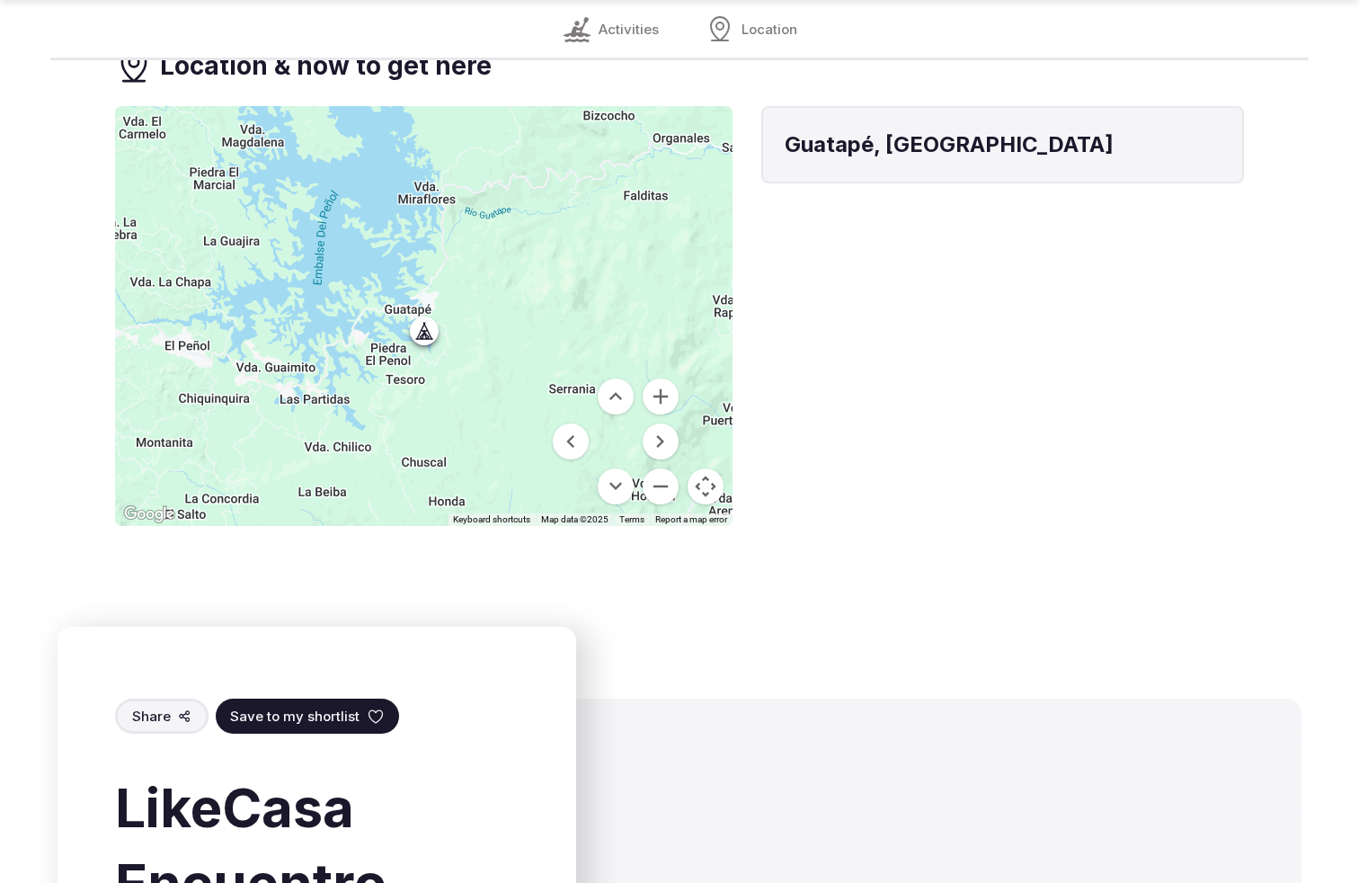
scroll to position [2421, 0]
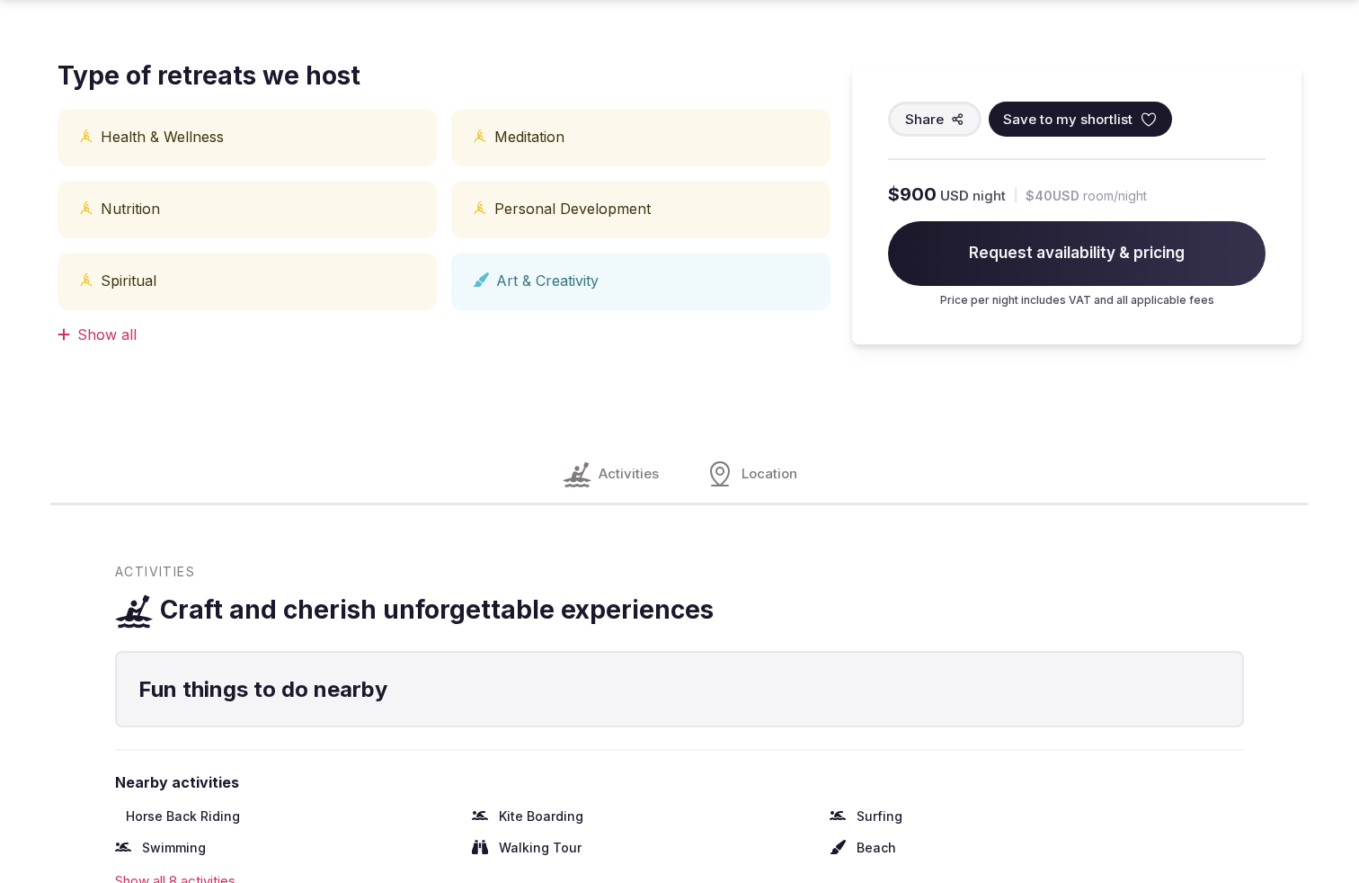
scroll to position [2367, 0]
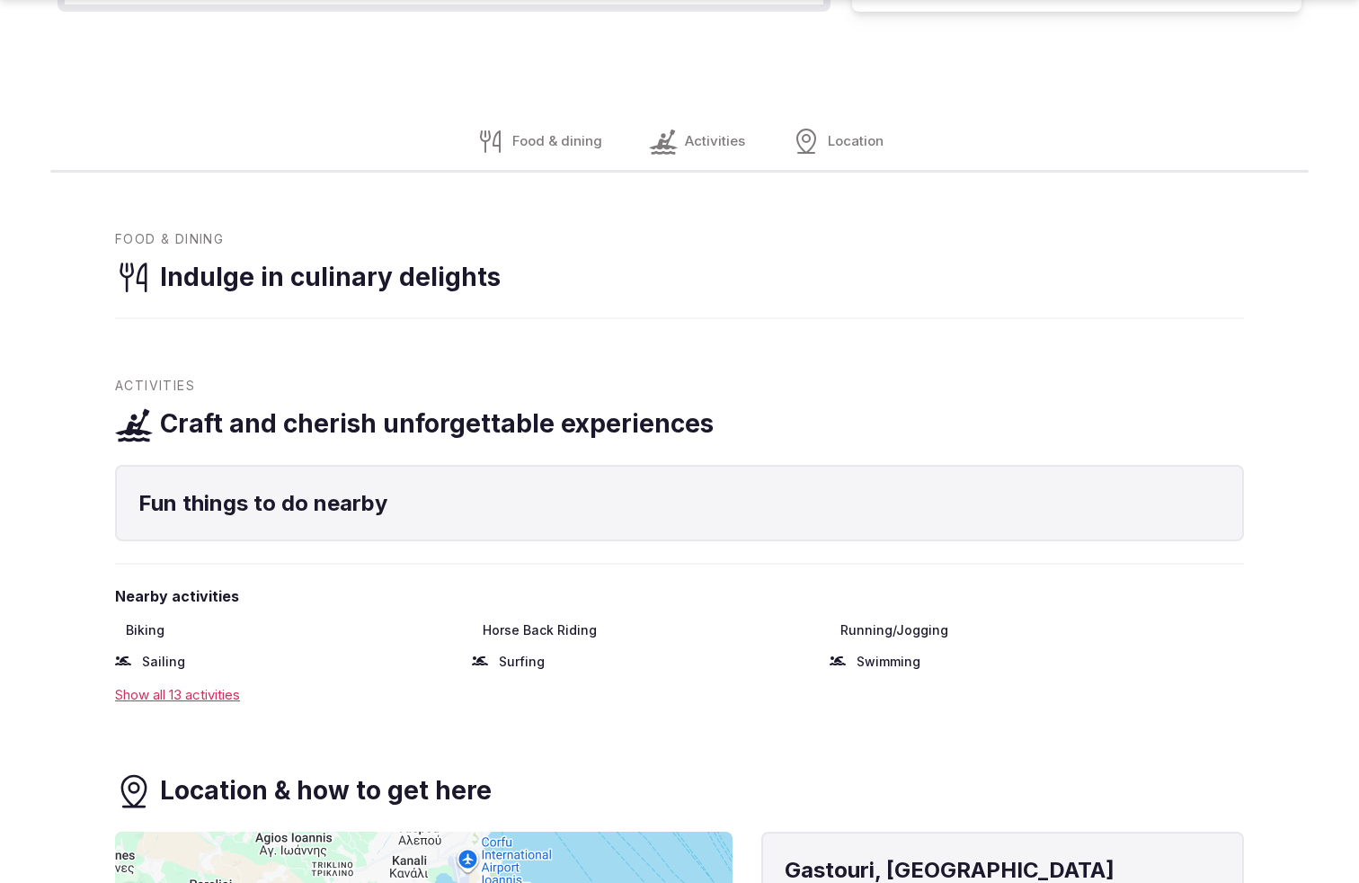
scroll to position [2481, 0]
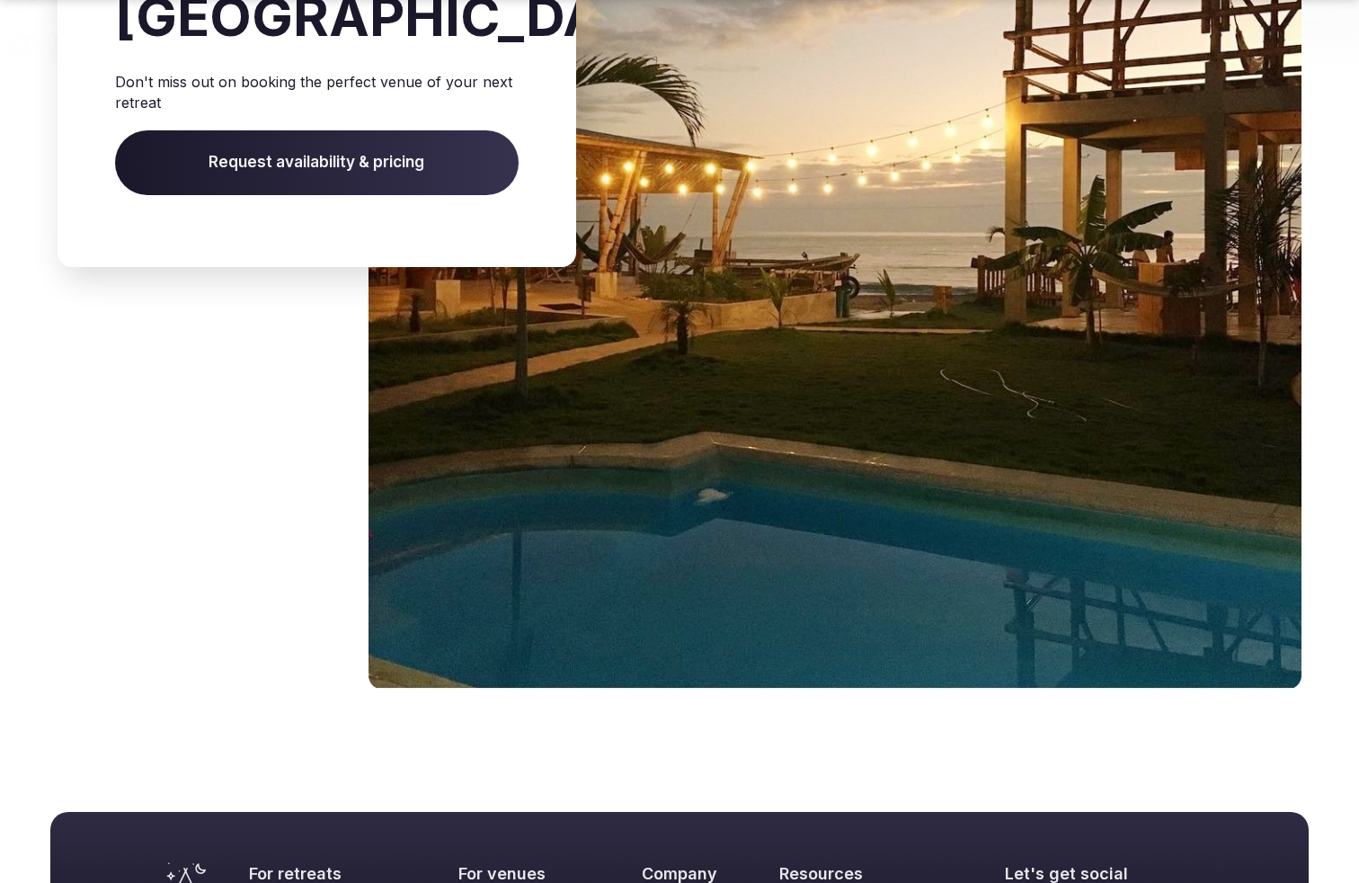
scroll to position [3523, 0]
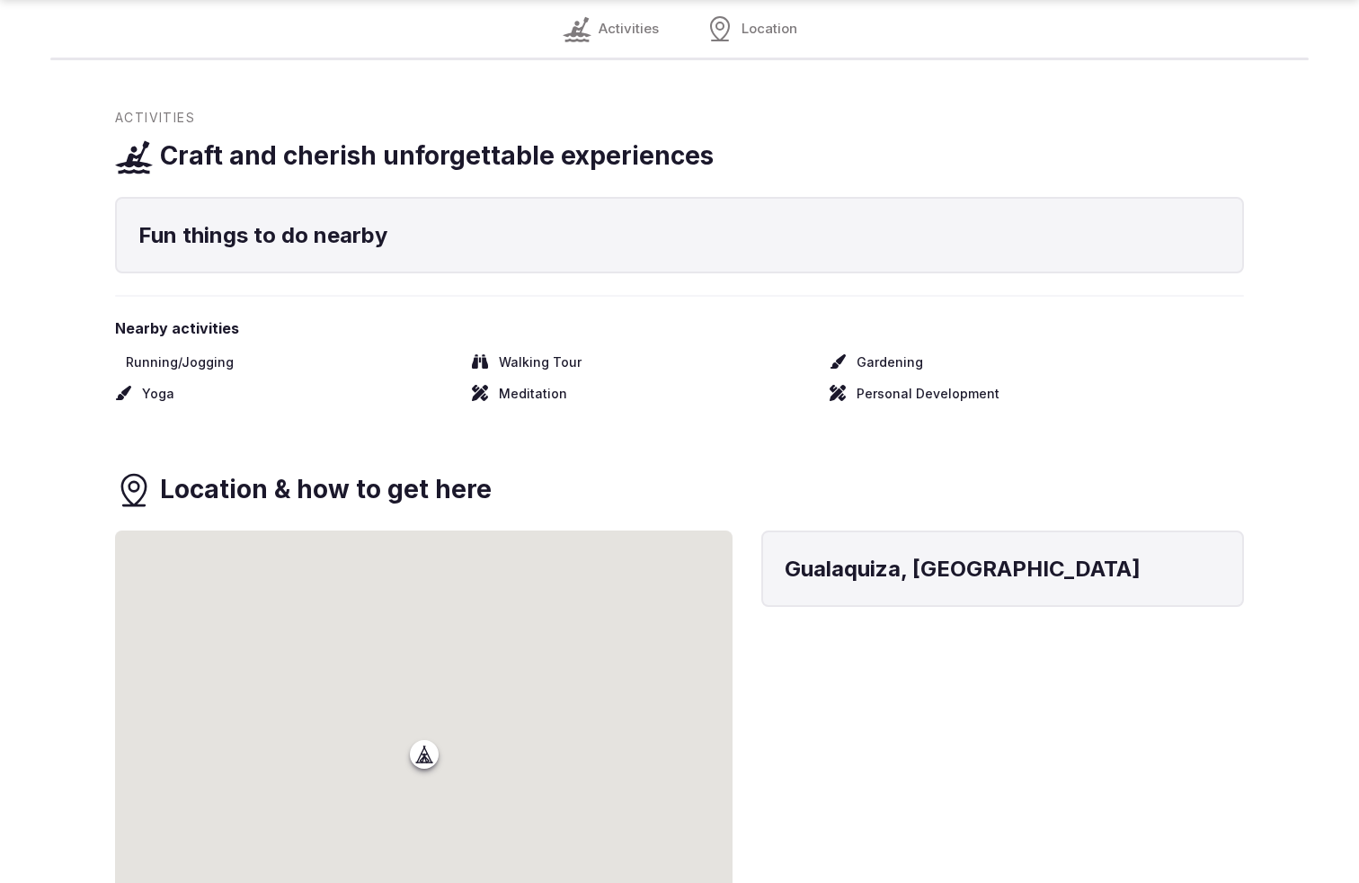
scroll to position [1506, 0]
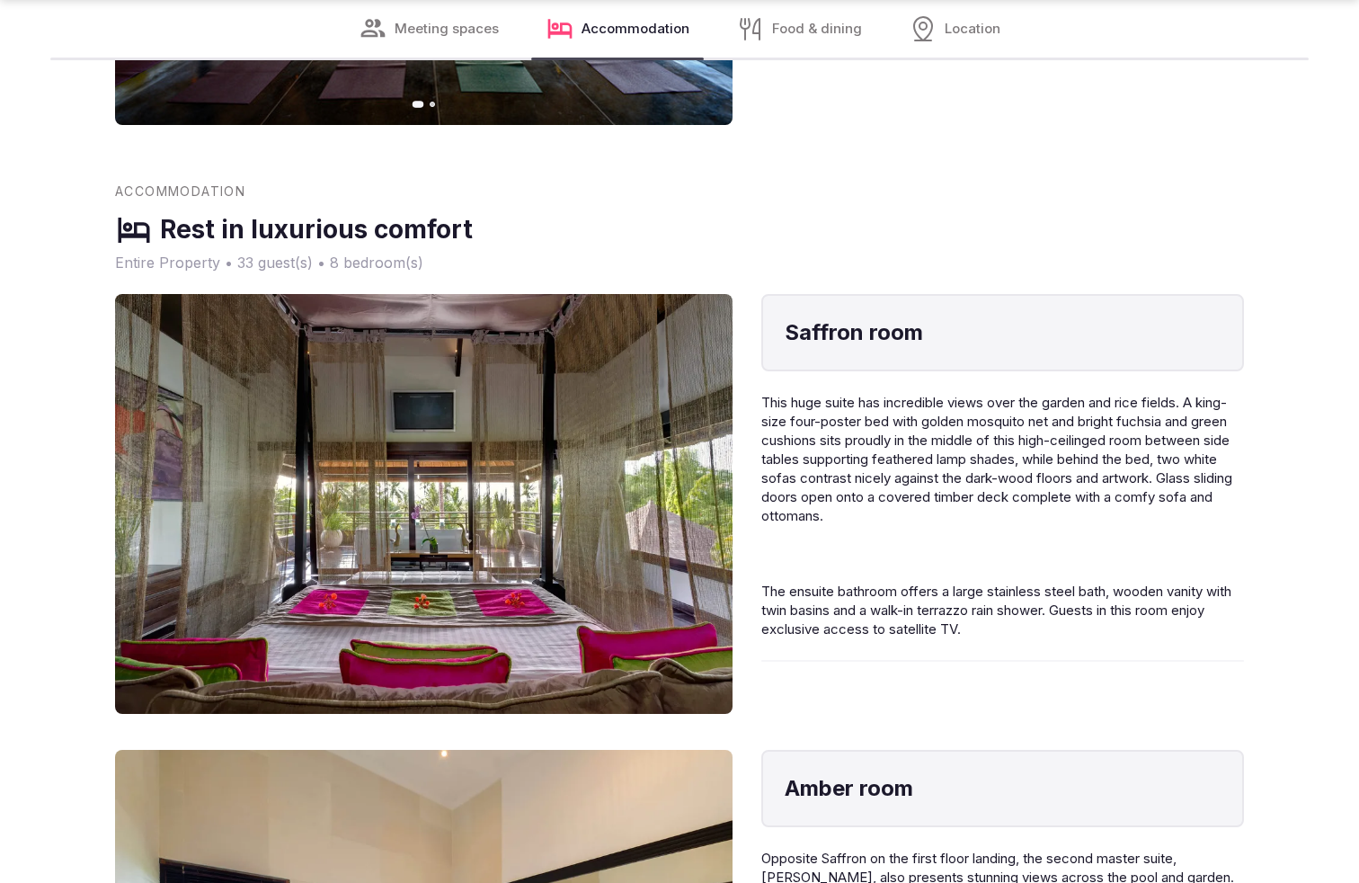
scroll to position [3266, 0]
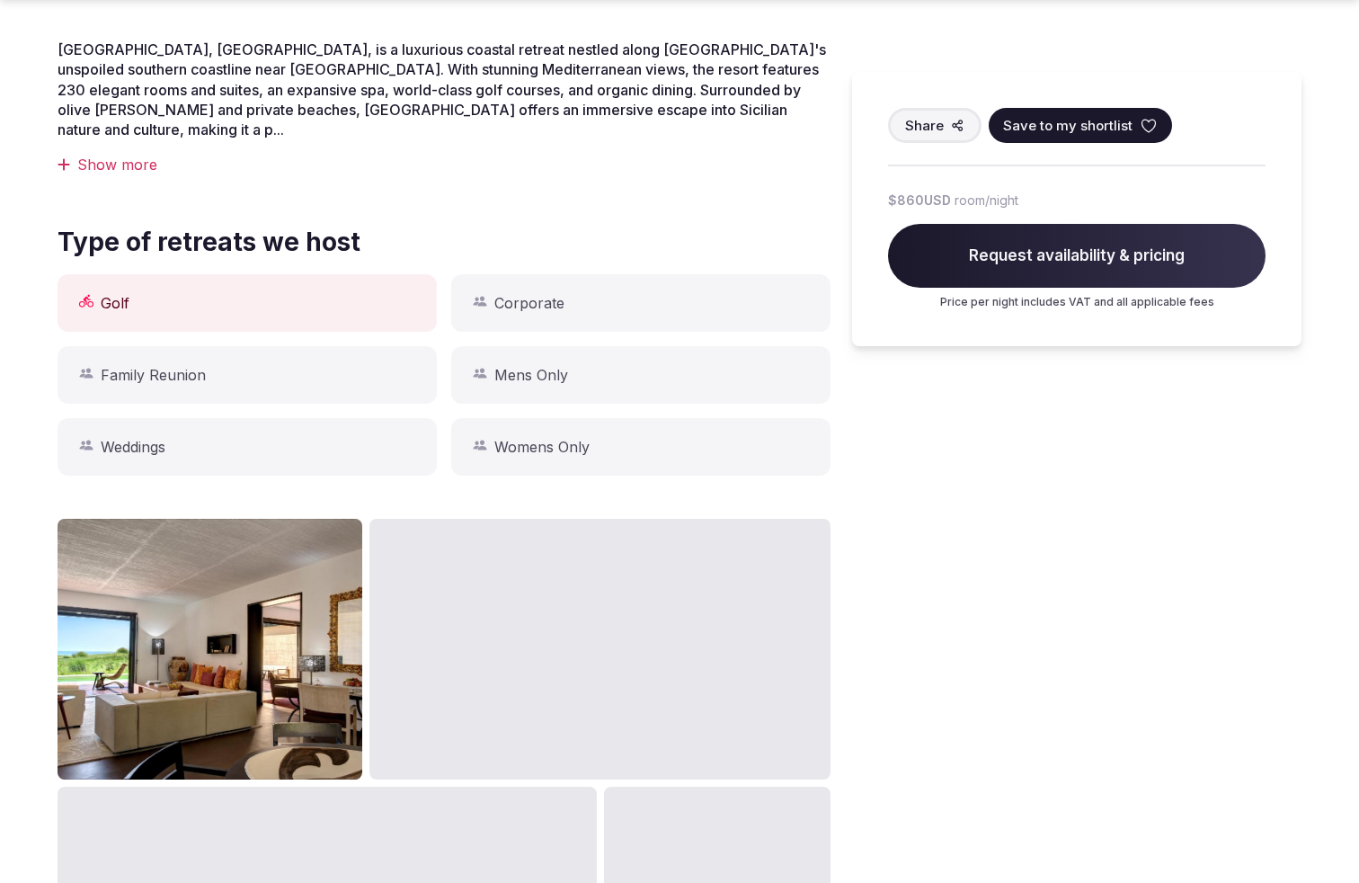
scroll to position [1636, 0]
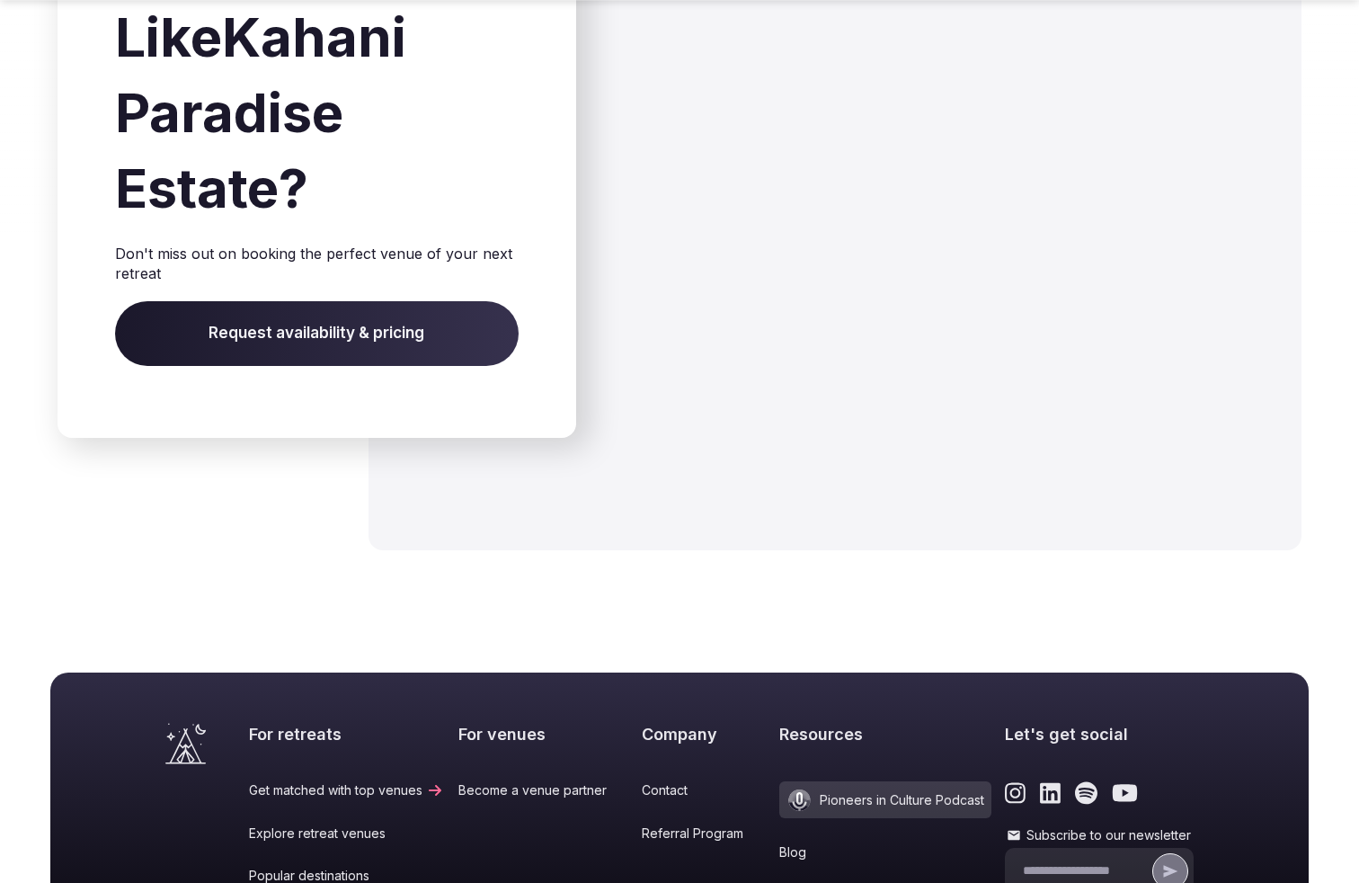
scroll to position [2962, 0]
